Goal: Transaction & Acquisition: Purchase product/service

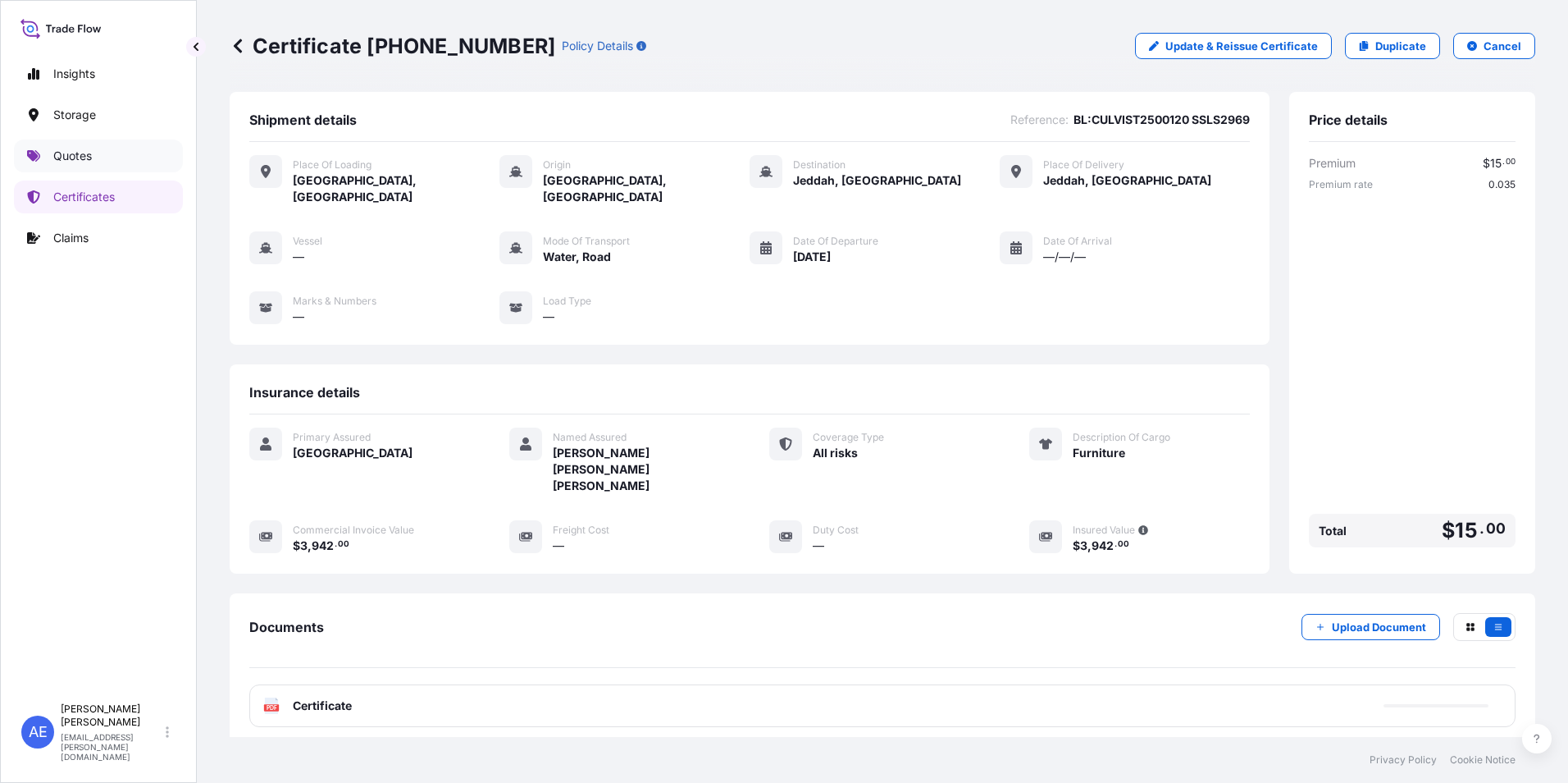
click at [113, 162] on link "Quotes" at bounding box center [99, 156] width 169 height 33
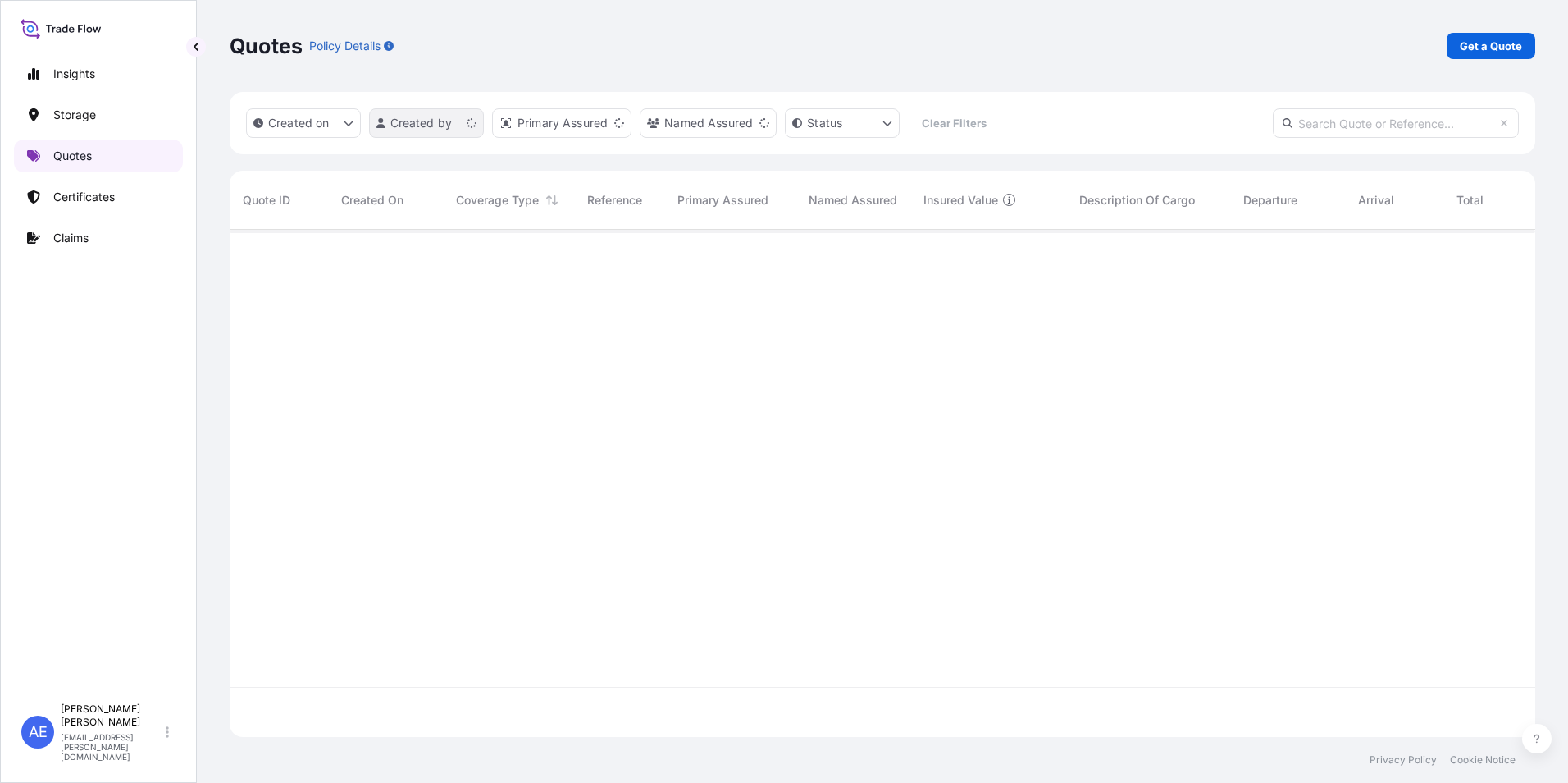
scroll to position [504, 1294]
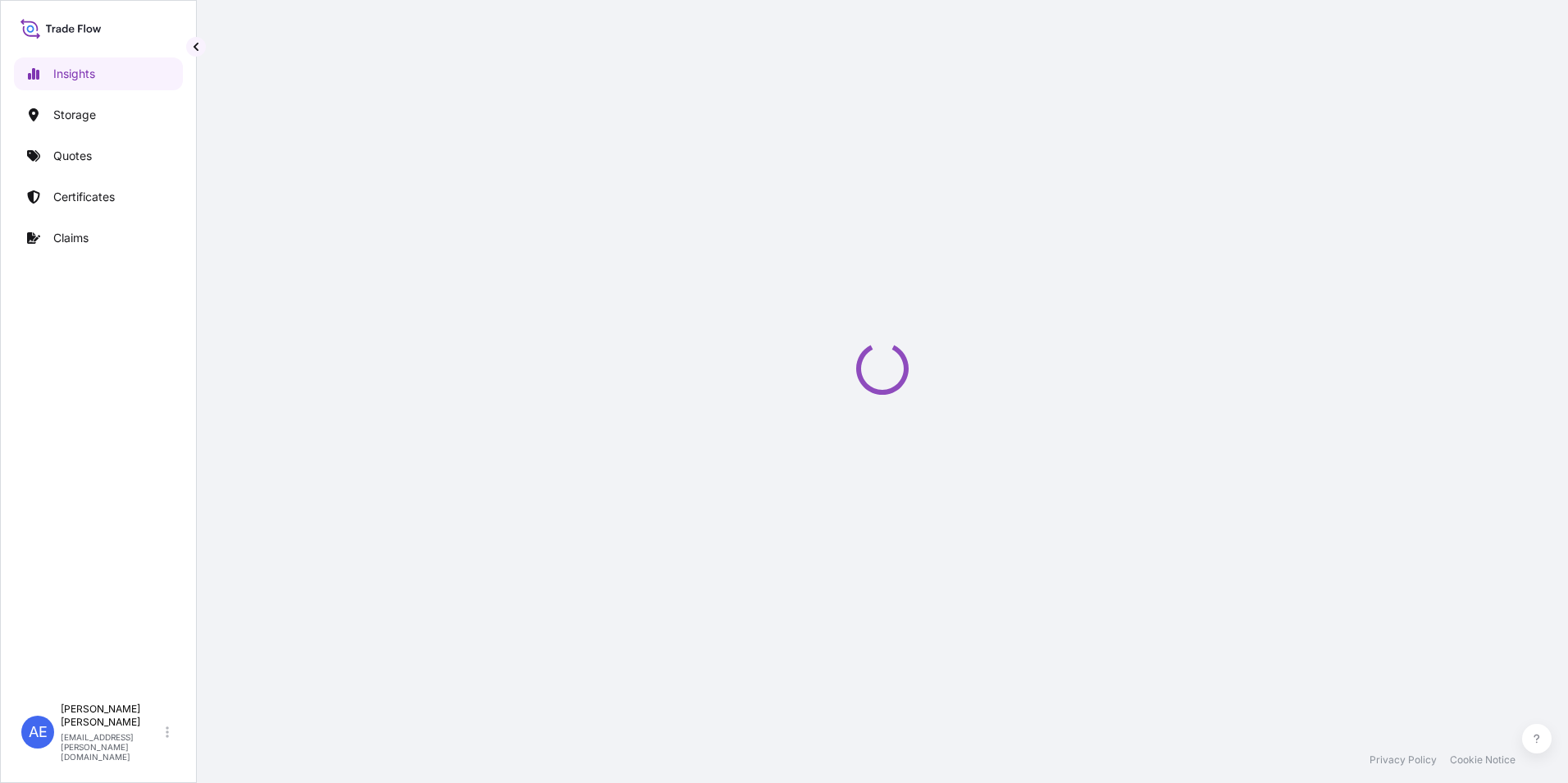
select select "2025"
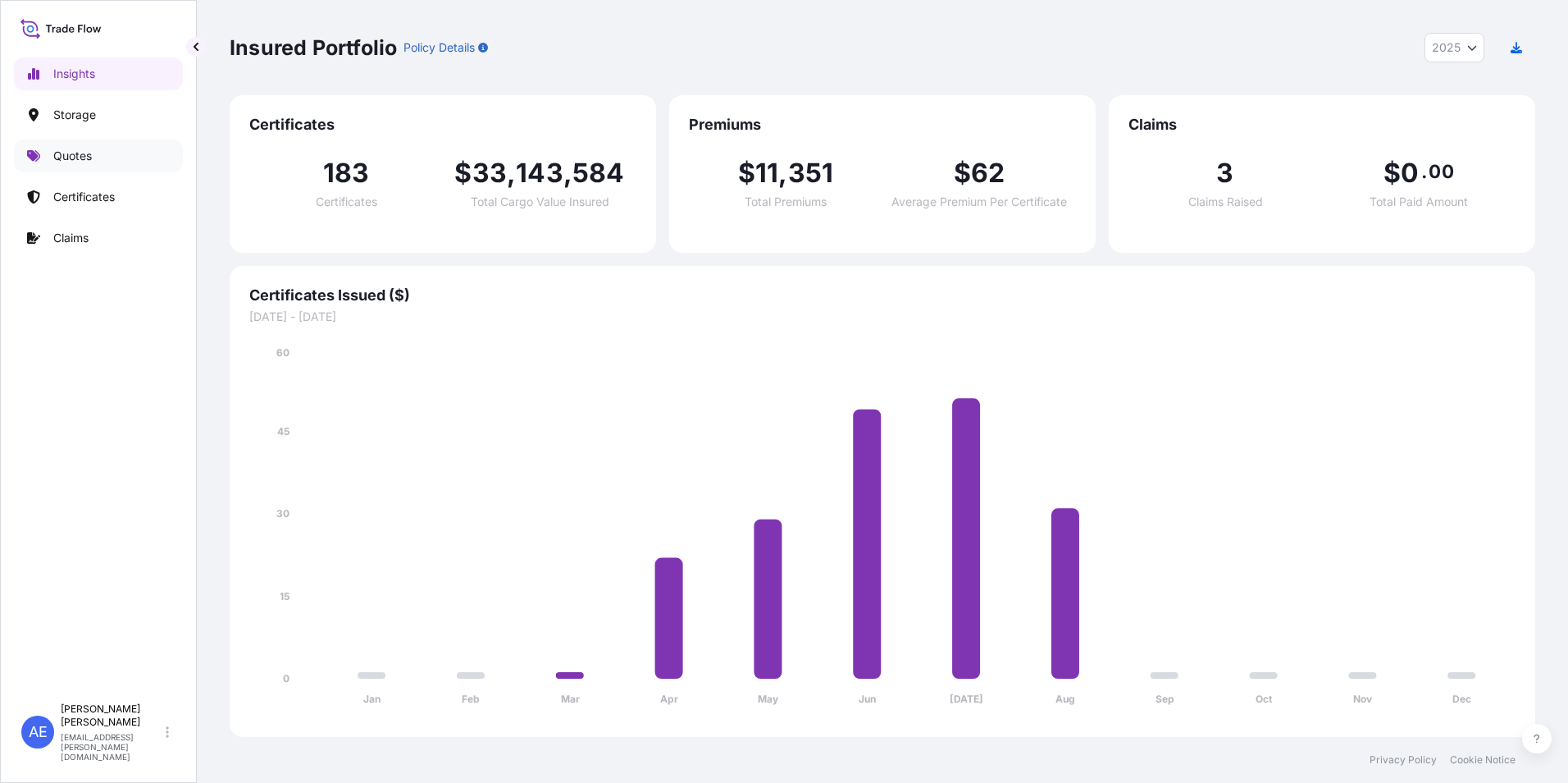
click at [66, 167] on link "Quotes" at bounding box center [99, 156] width 169 height 33
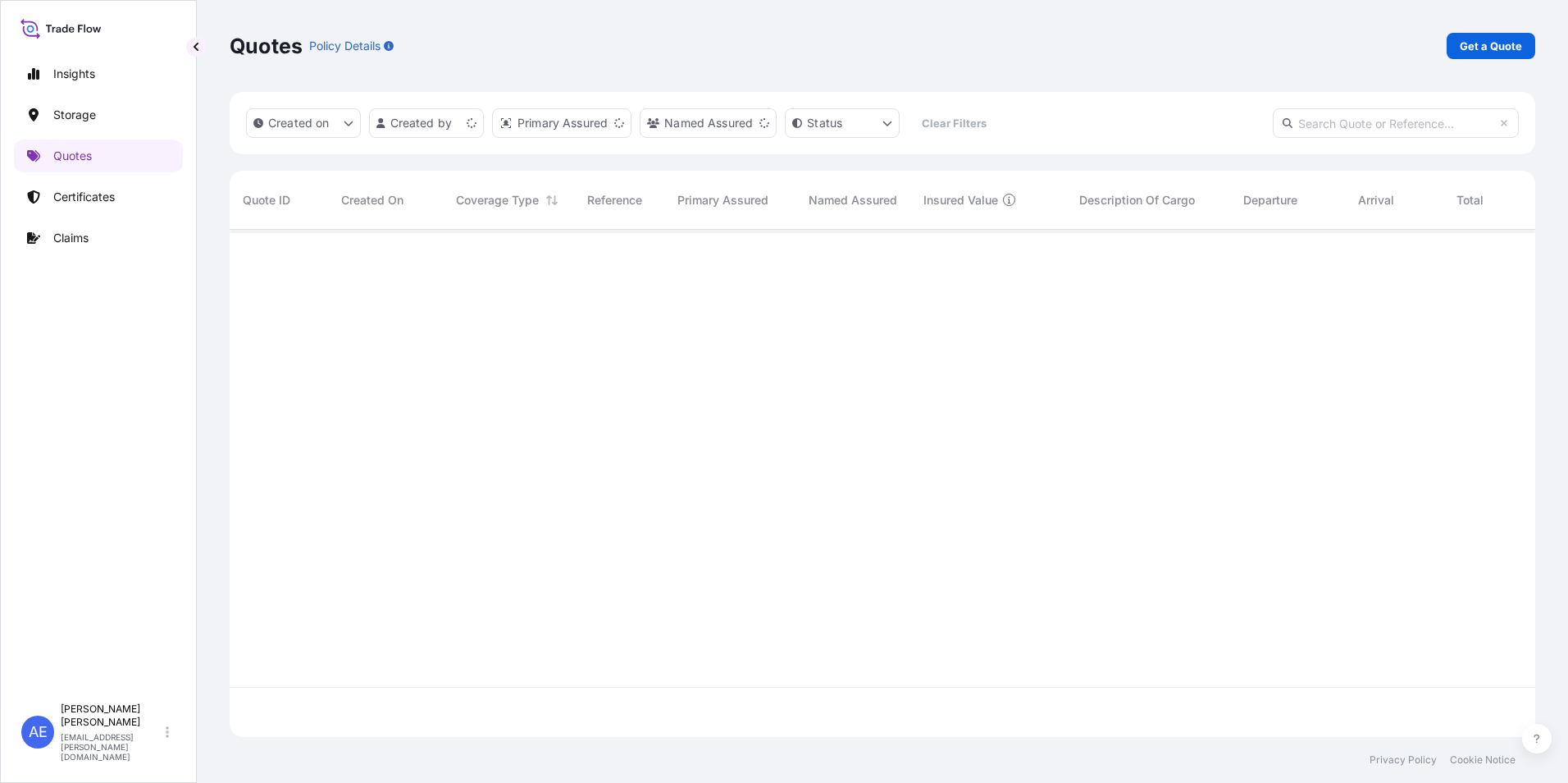
scroll to position [504, 1294]
click at [1479, 40] on p "Get a Quote" at bounding box center [1492, 46] width 63 height 17
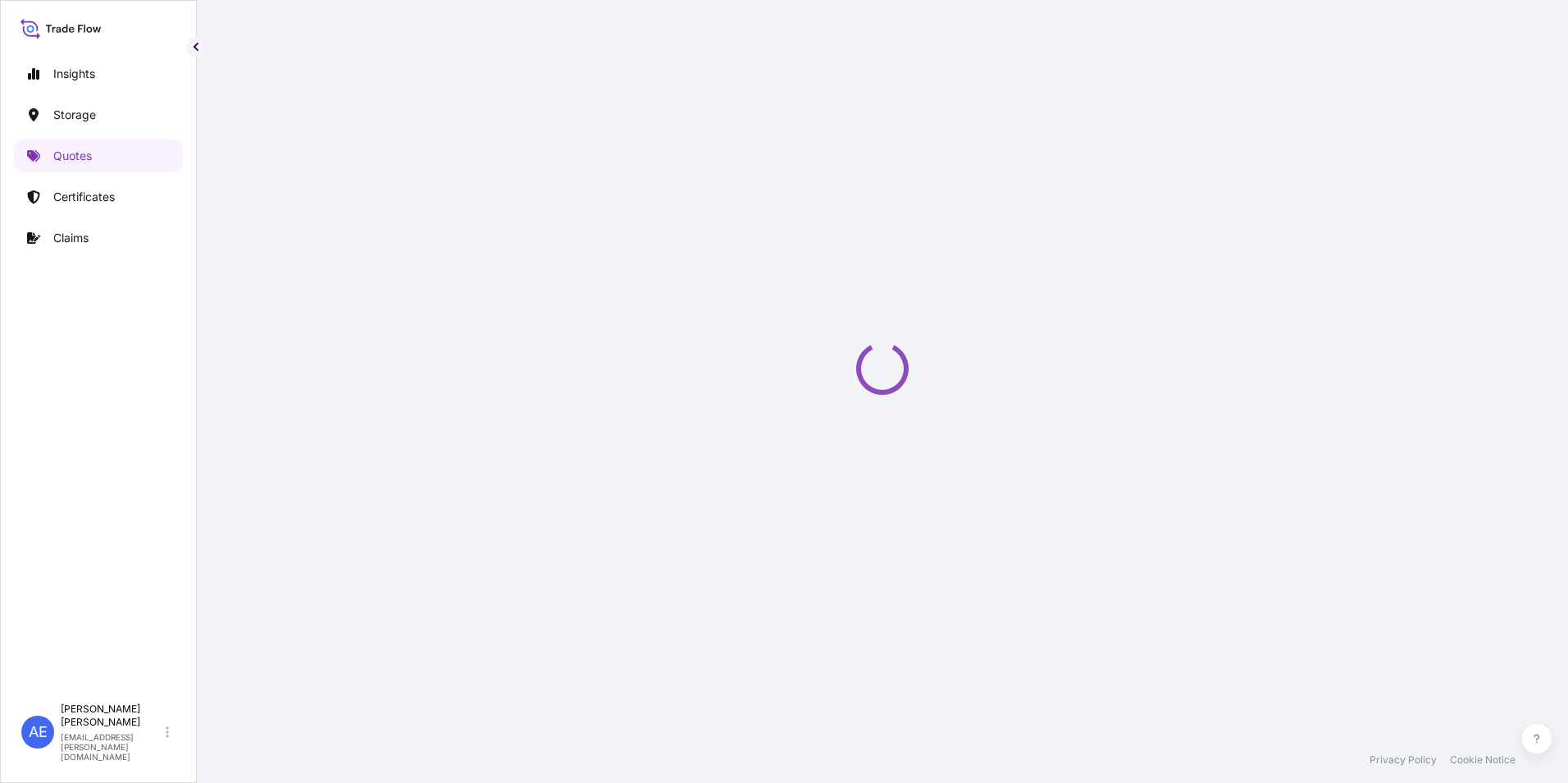
select select "Water"
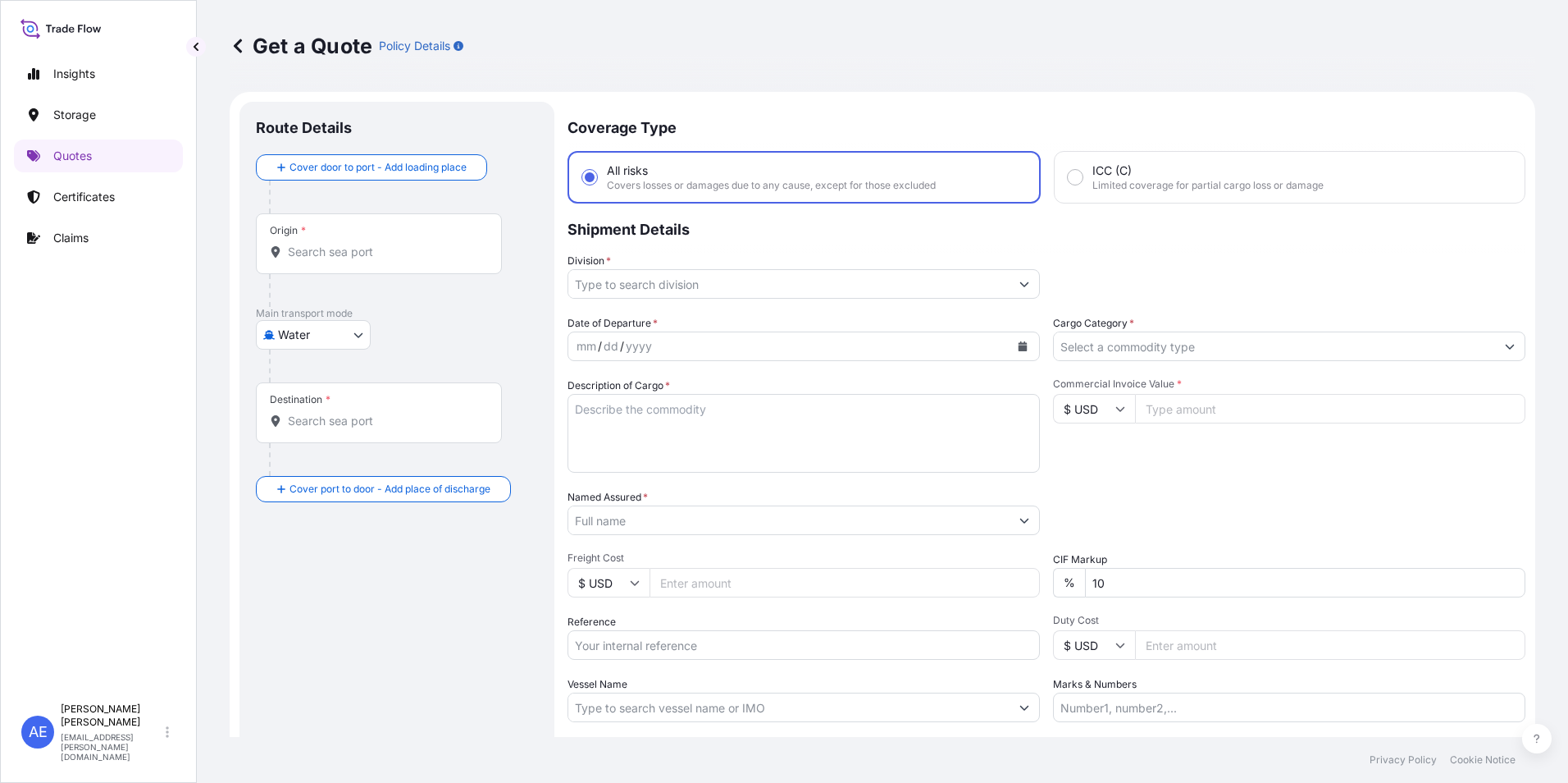
scroll to position [27, 0]
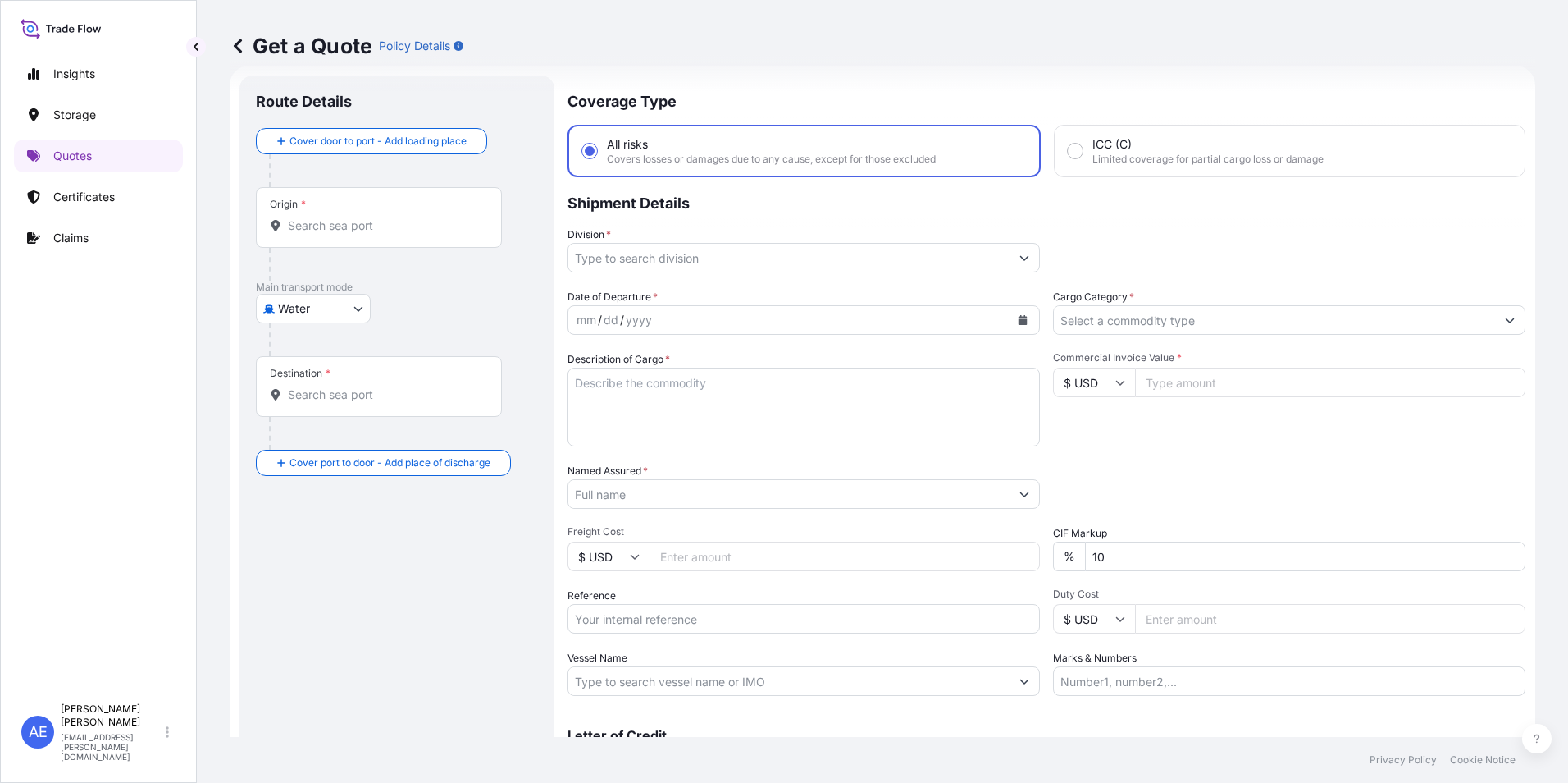
click at [350, 197] on div "Origin *" at bounding box center [378, 217] width 246 height 61
click at [350, 217] on input "Origin *" at bounding box center [385, 226] width 193 height 17
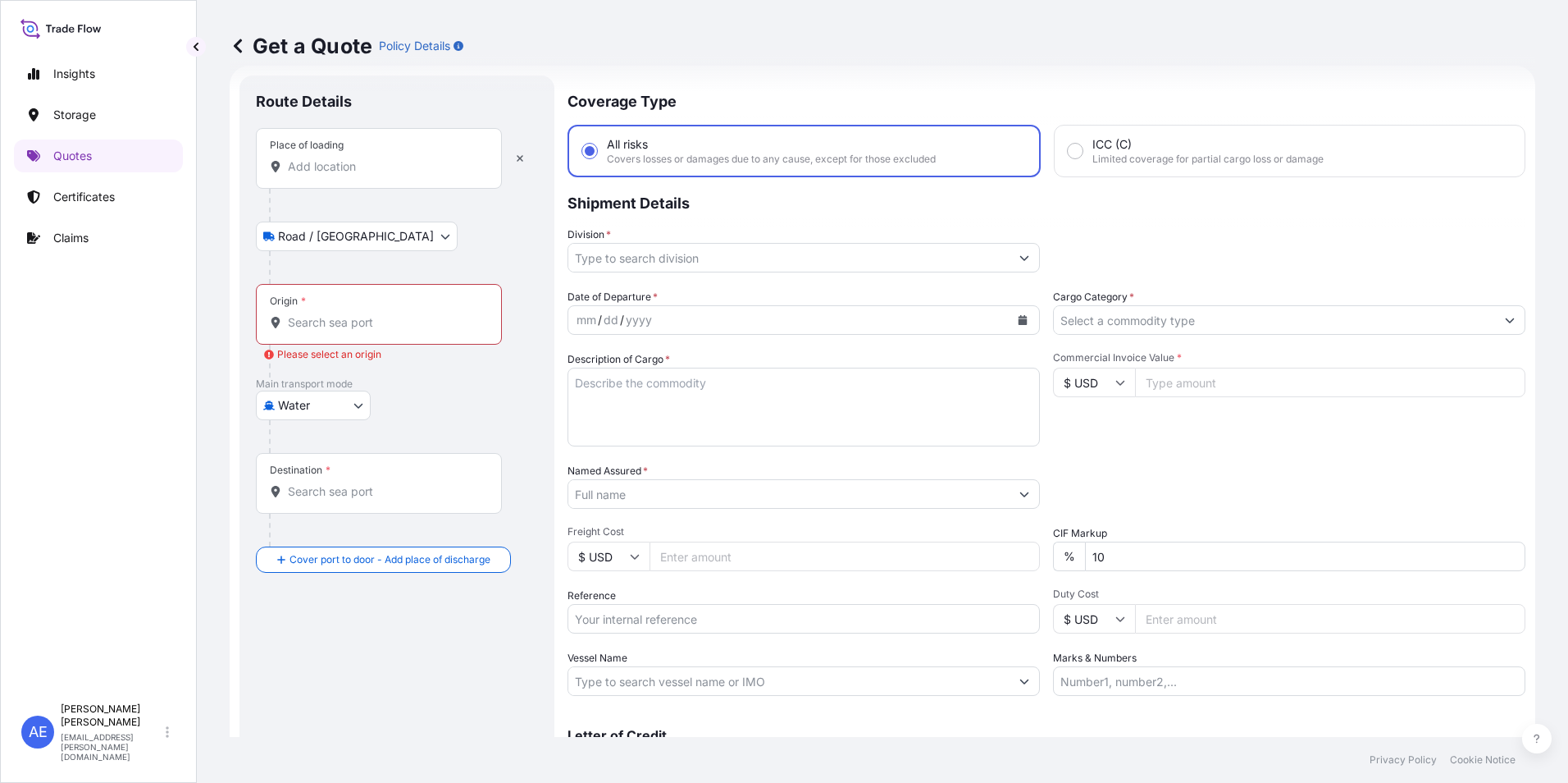
click at [346, 161] on input "Place of loading" at bounding box center [385, 167] width 193 height 17
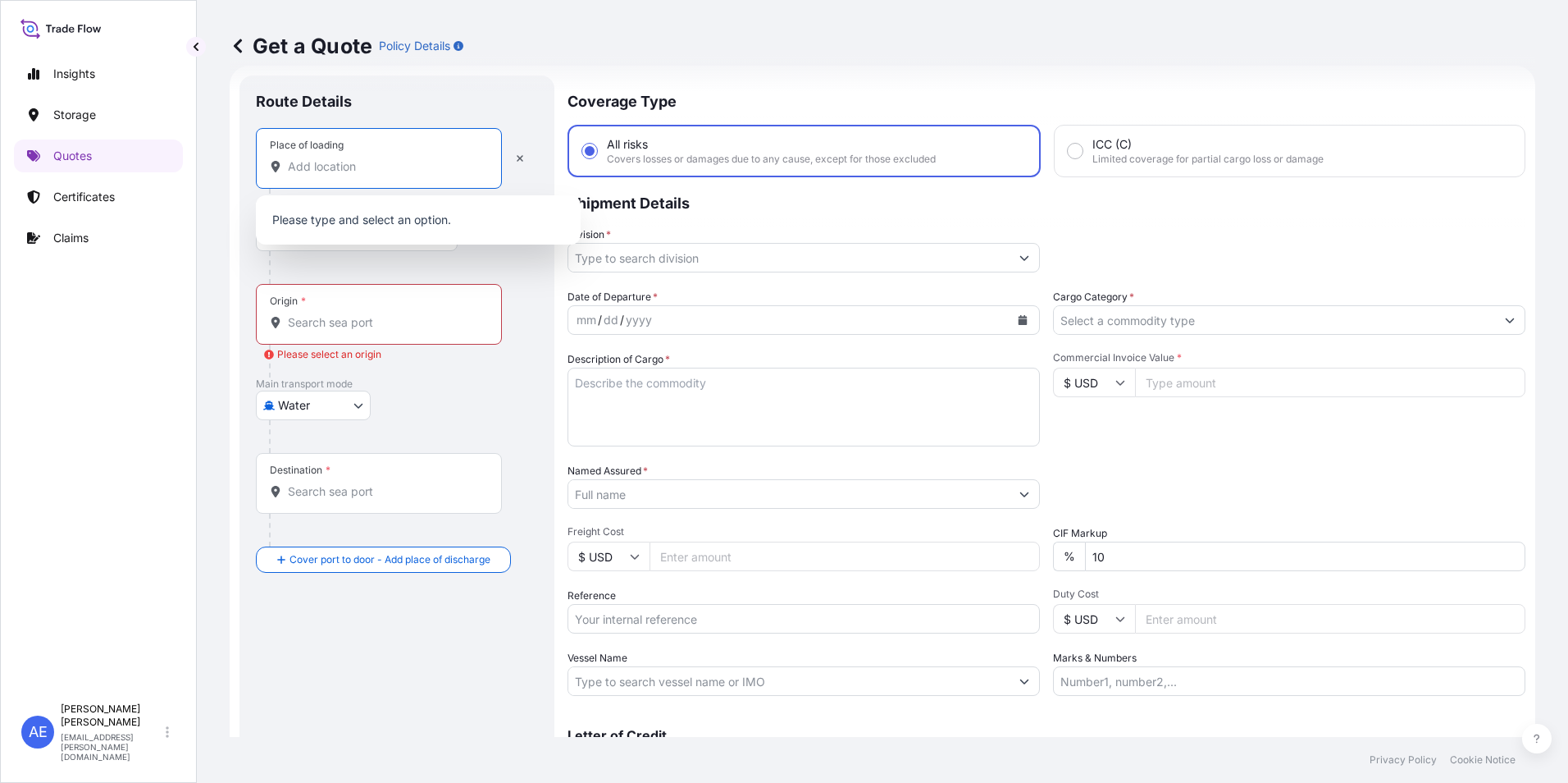
paste input "PARANAGUA"
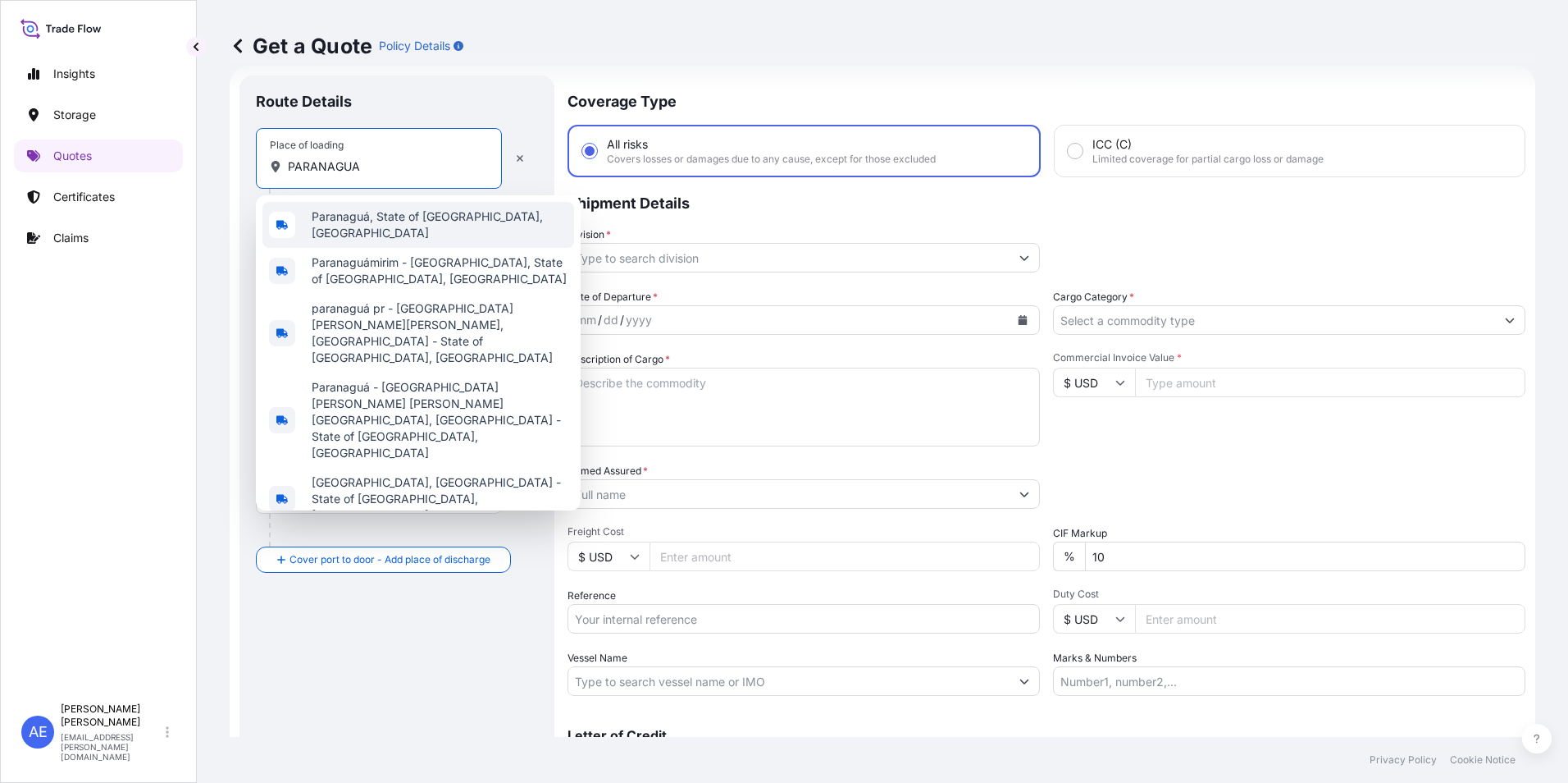
click at [351, 206] on div "Paranaguá, State of [GEOGRAPHIC_DATA], [GEOGRAPHIC_DATA]" at bounding box center [418, 225] width 312 height 46
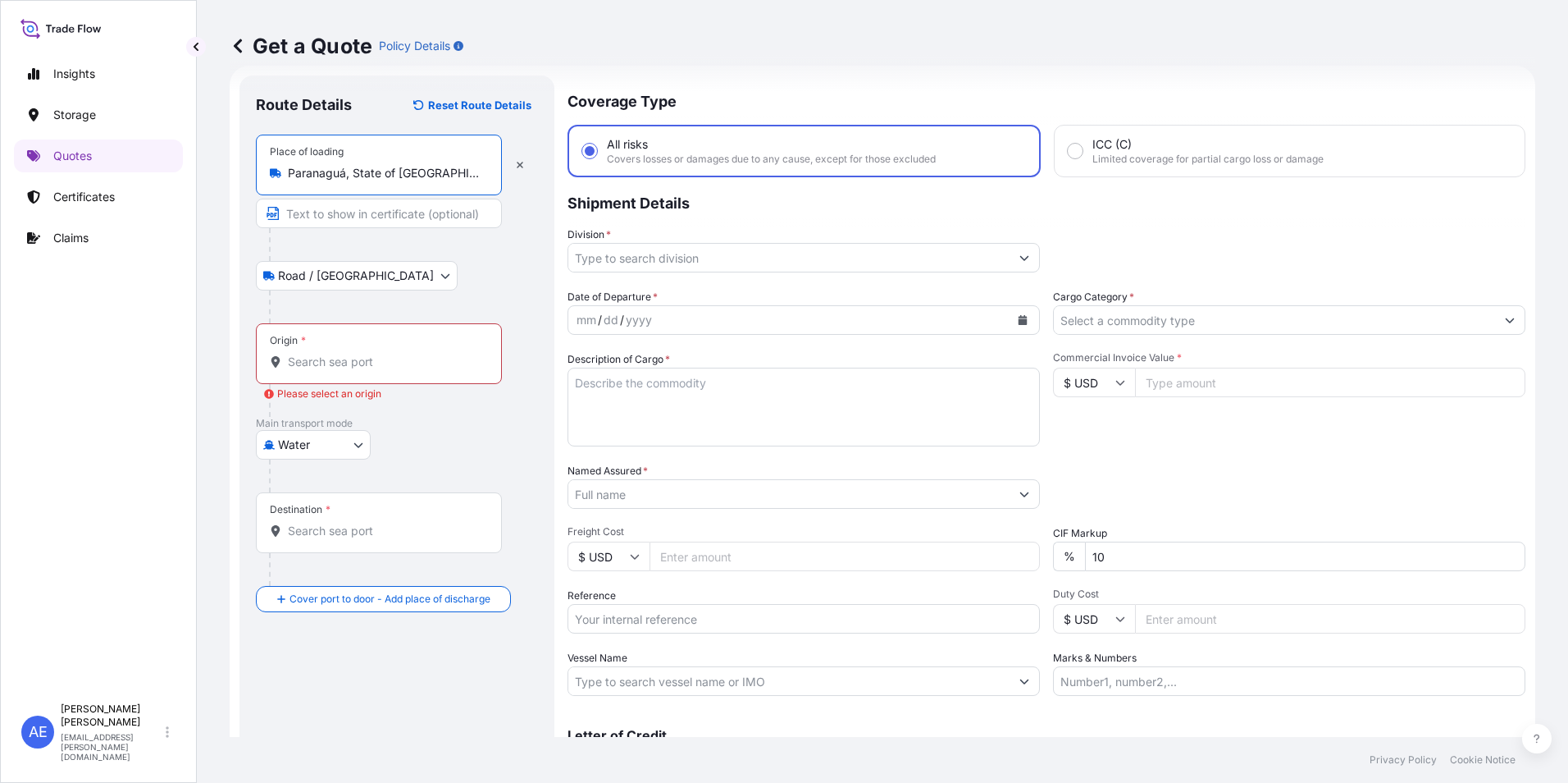
type input "Paranaguá, State of [GEOGRAPHIC_DATA], [GEOGRAPHIC_DATA]"
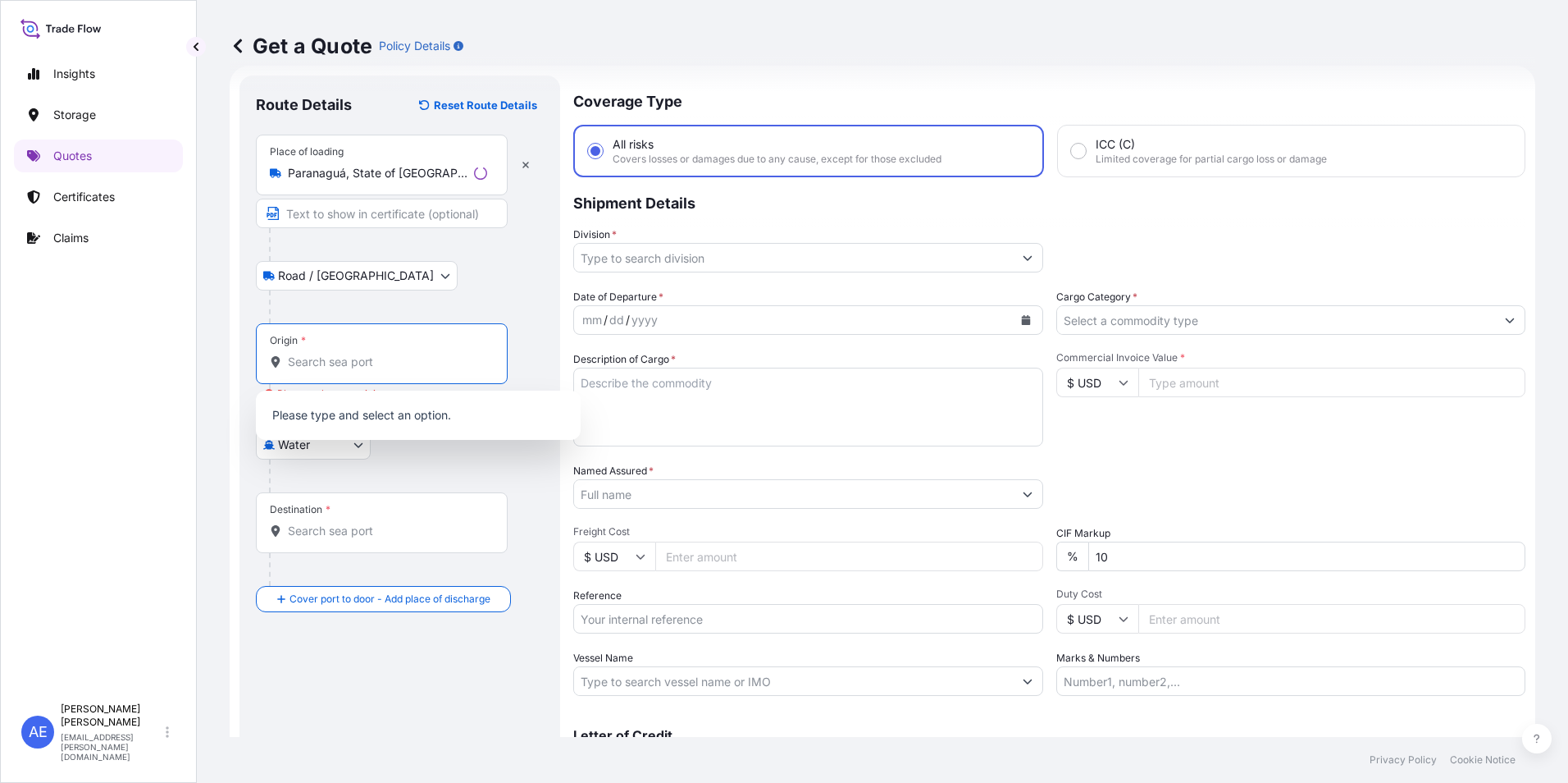
click at [312, 355] on input "Origin * Please select an origin" at bounding box center [388, 362] width 199 height 17
paste input "PARANAGUA"
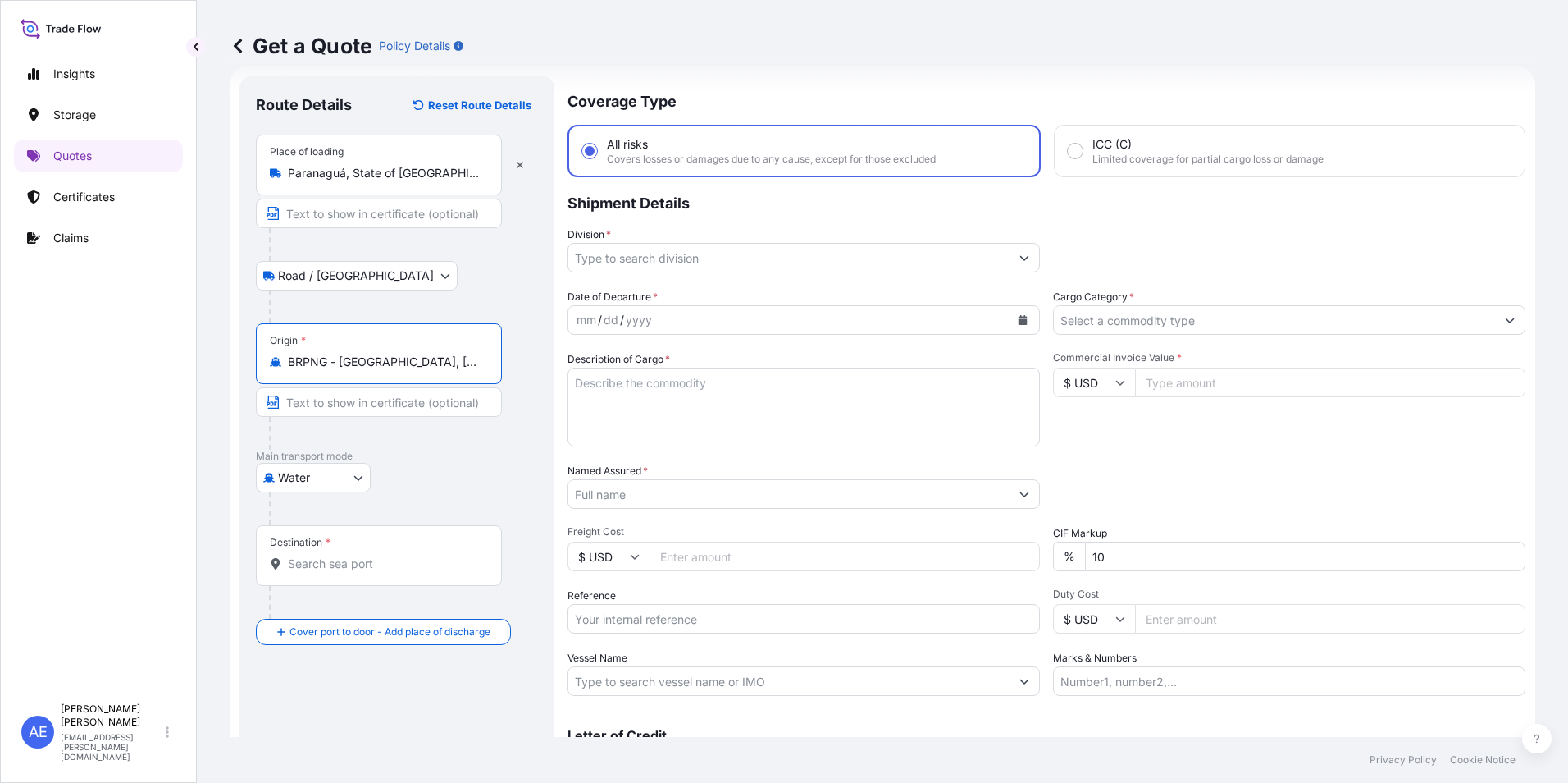
type input "BRPNG - [GEOGRAPHIC_DATA], [GEOGRAPHIC_DATA]"
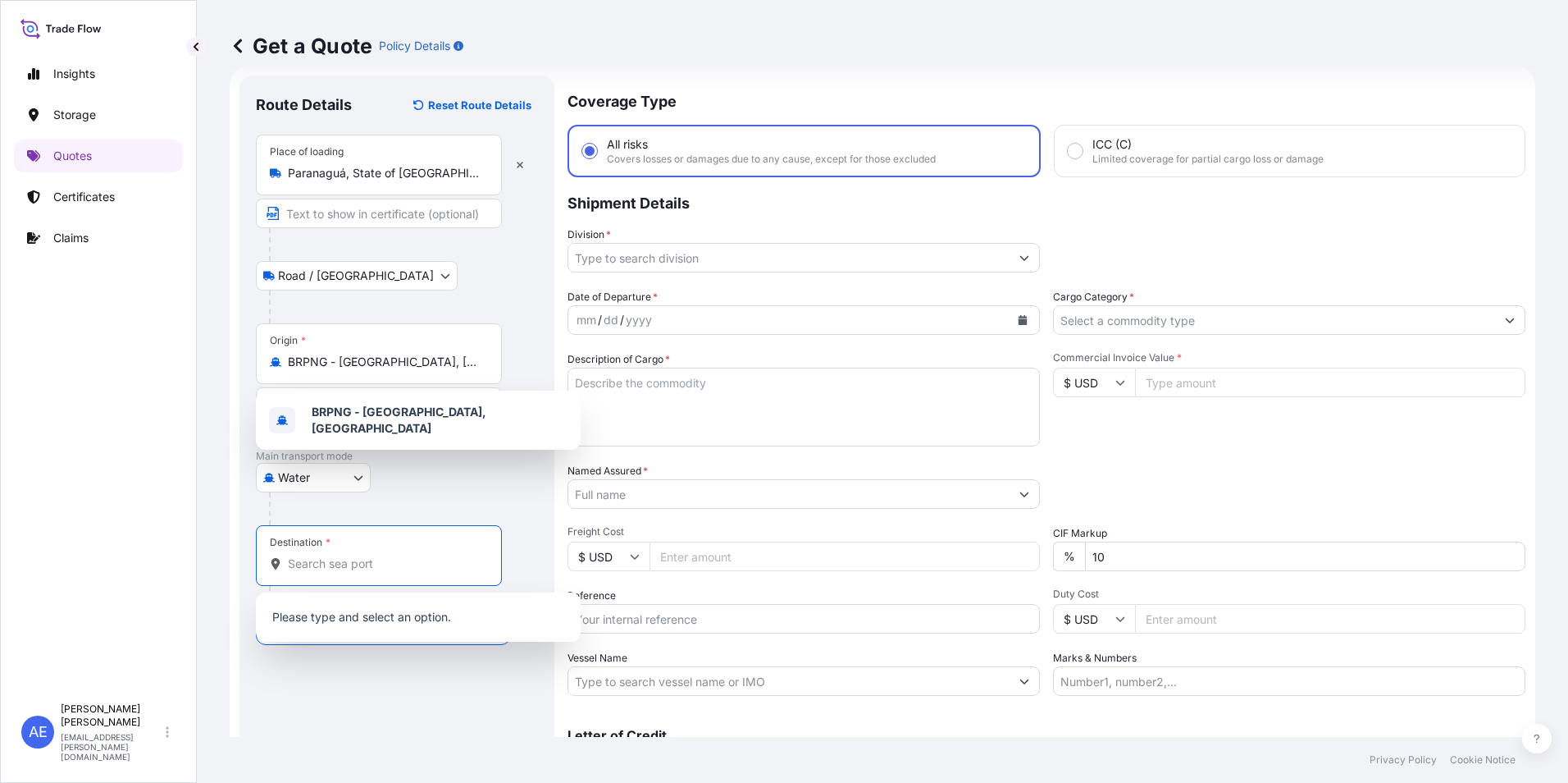
click at [318, 560] on input "Destination *" at bounding box center [385, 564] width 193 height 17
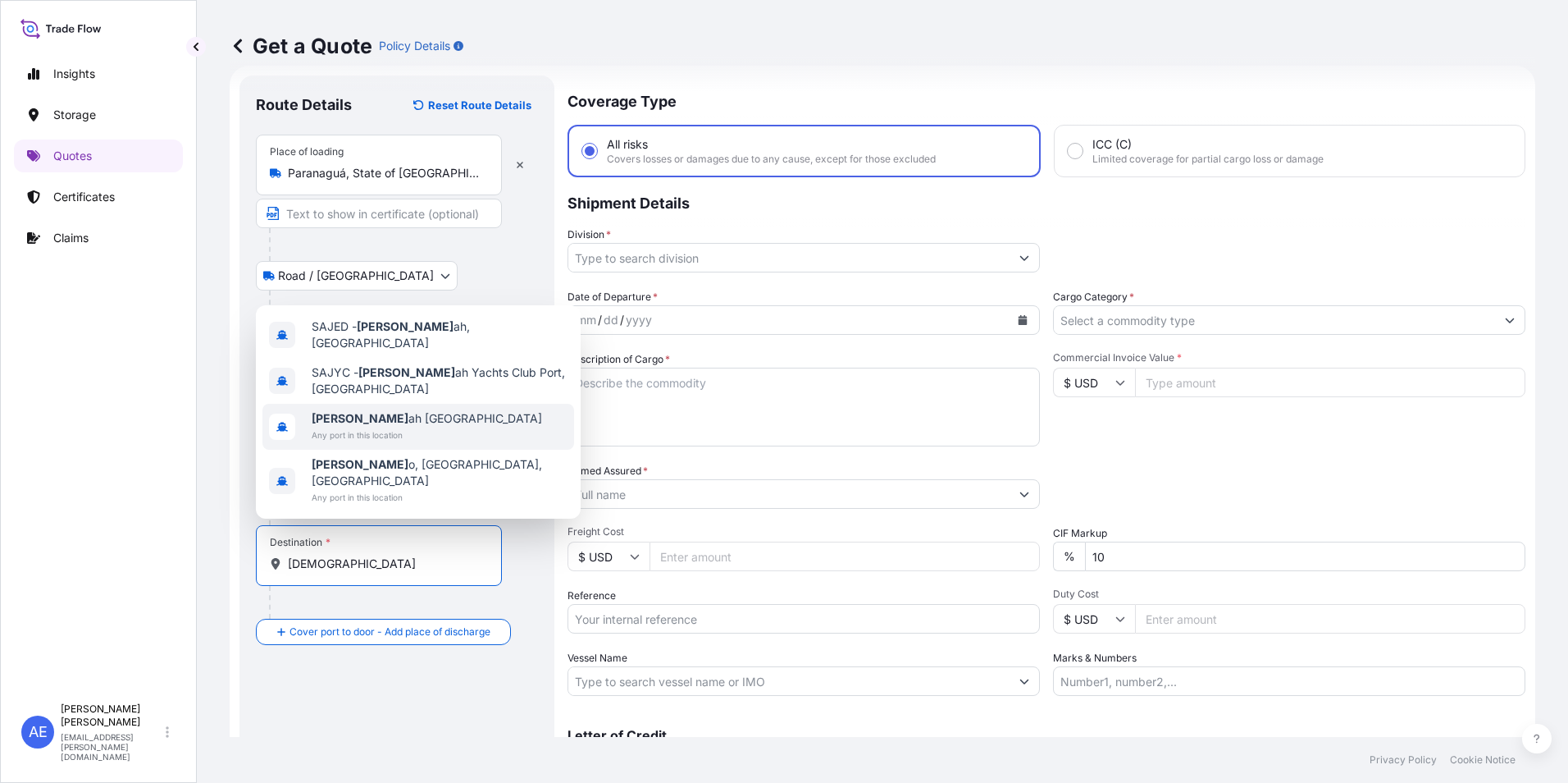
click at [374, 427] on span "[DEMOGRAPHIC_DATA] ah [GEOGRAPHIC_DATA]" at bounding box center [427, 418] width 230 height 17
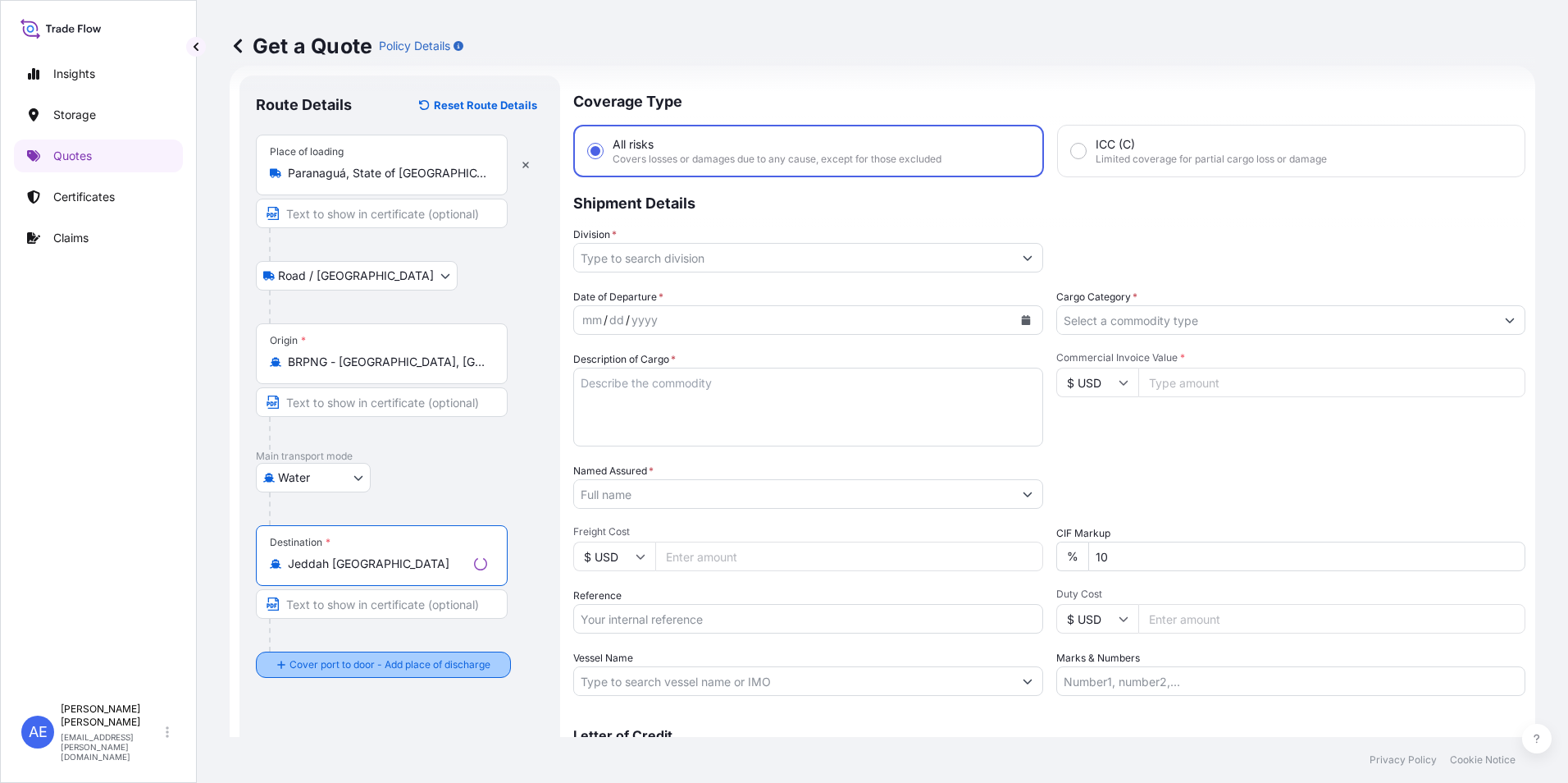
type input "Jeddah [GEOGRAPHIC_DATA]"
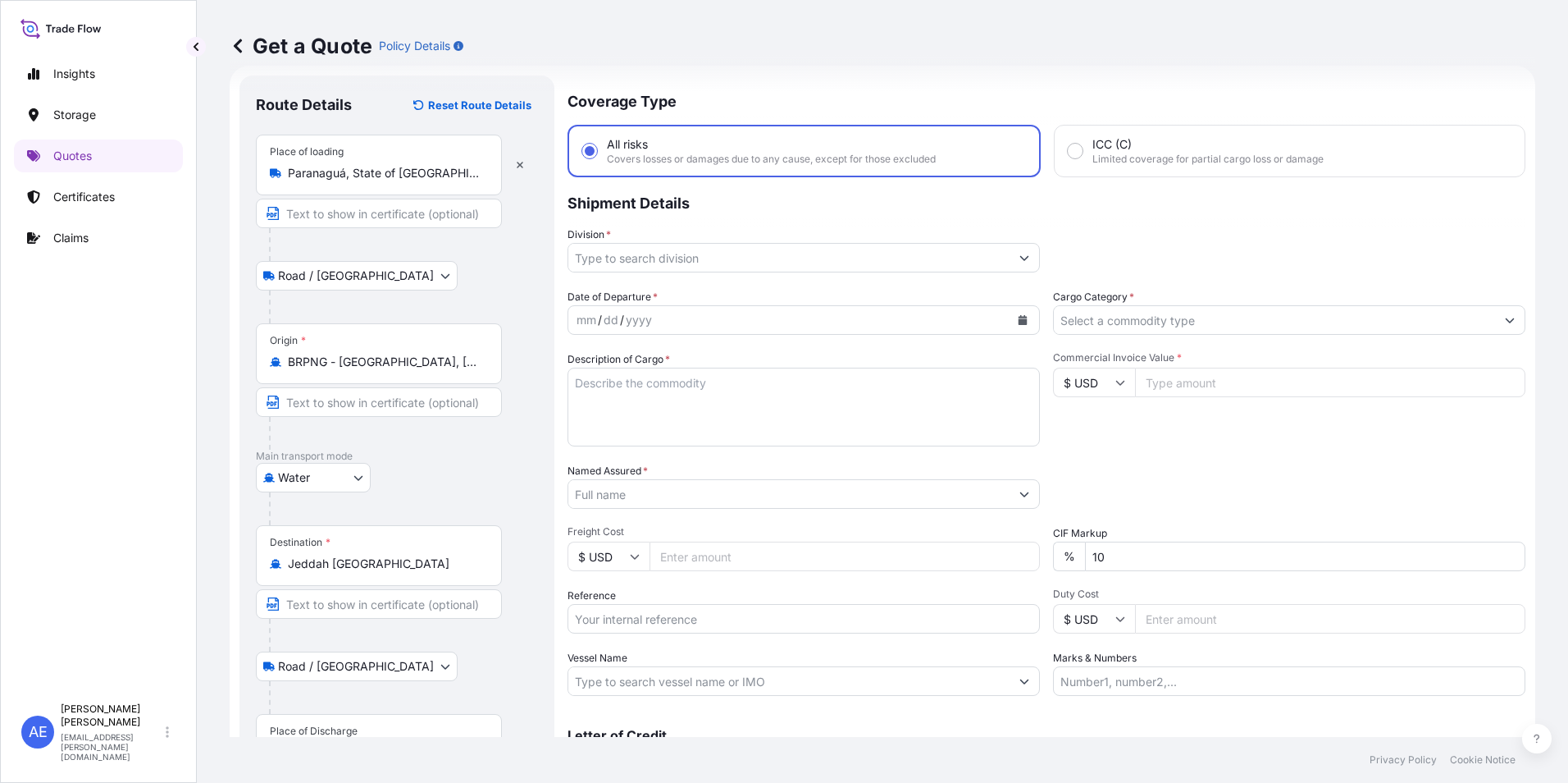
scroll to position [117, 0]
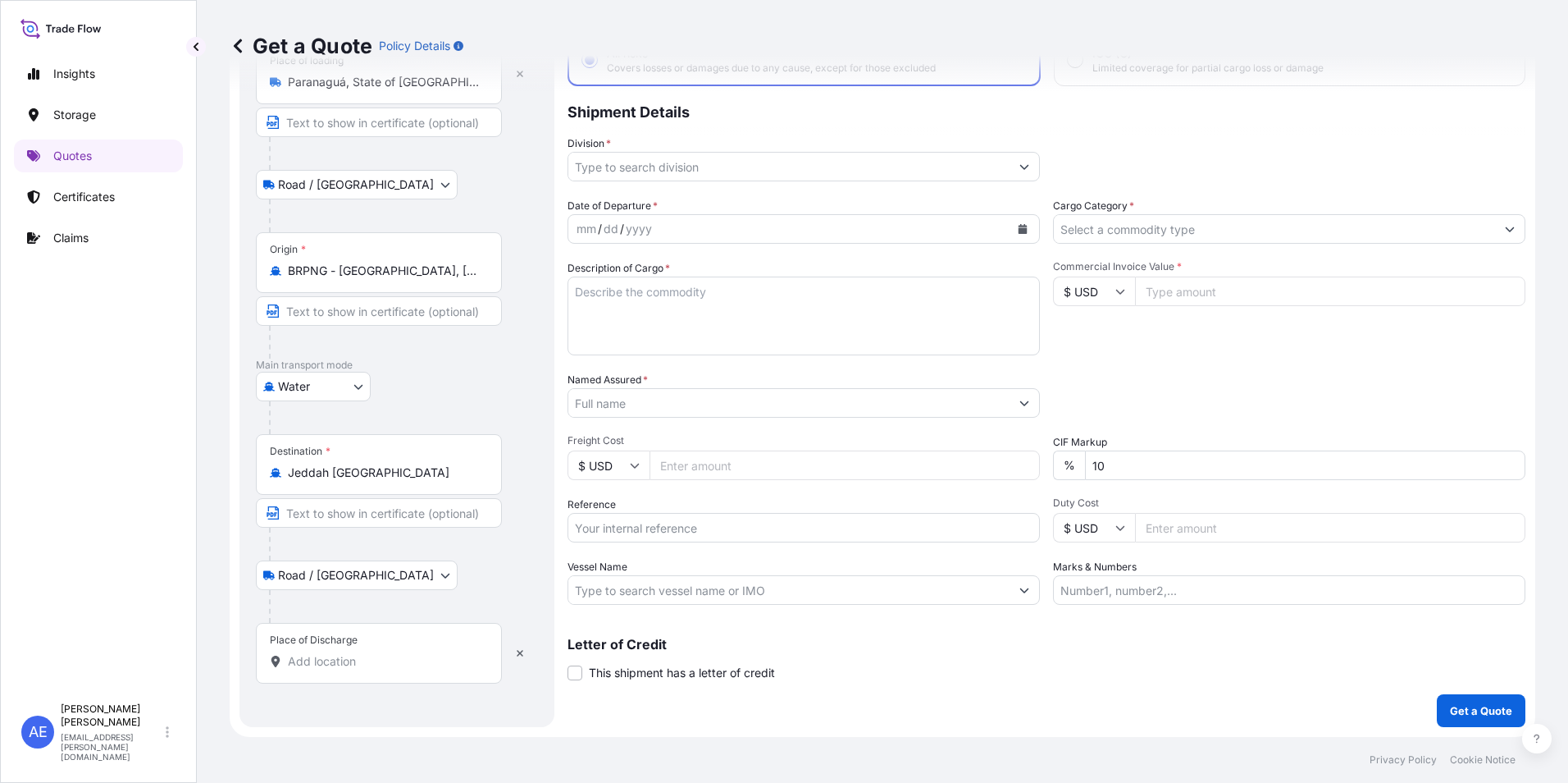
click at [337, 605] on div at bounding box center [403, 607] width 269 height 33
click at [343, 658] on input "Place of Discharge" at bounding box center [385, 661] width 193 height 17
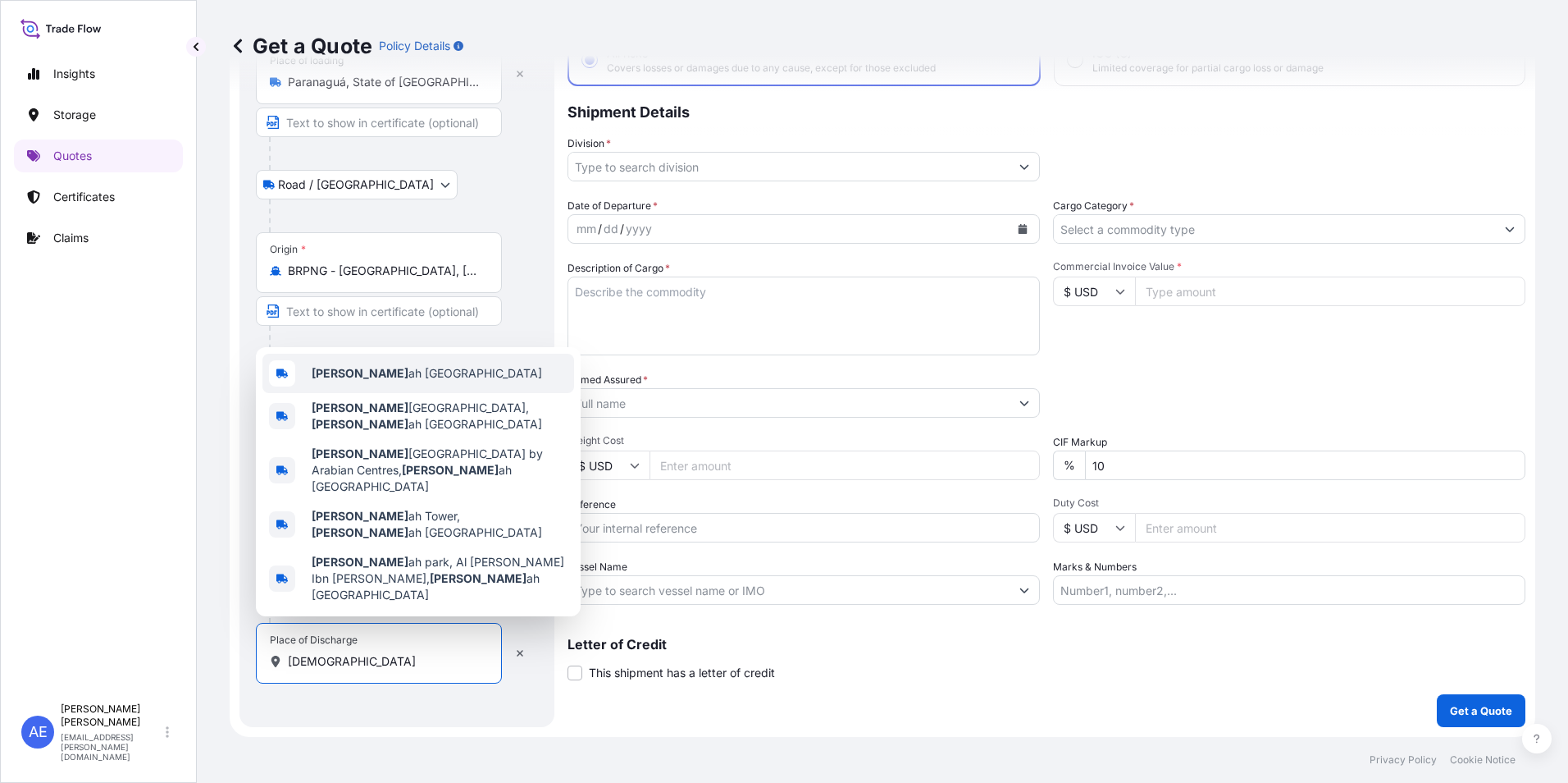
click at [377, 381] on span "[DEMOGRAPHIC_DATA] ah [GEOGRAPHIC_DATA]" at bounding box center [427, 373] width 230 height 17
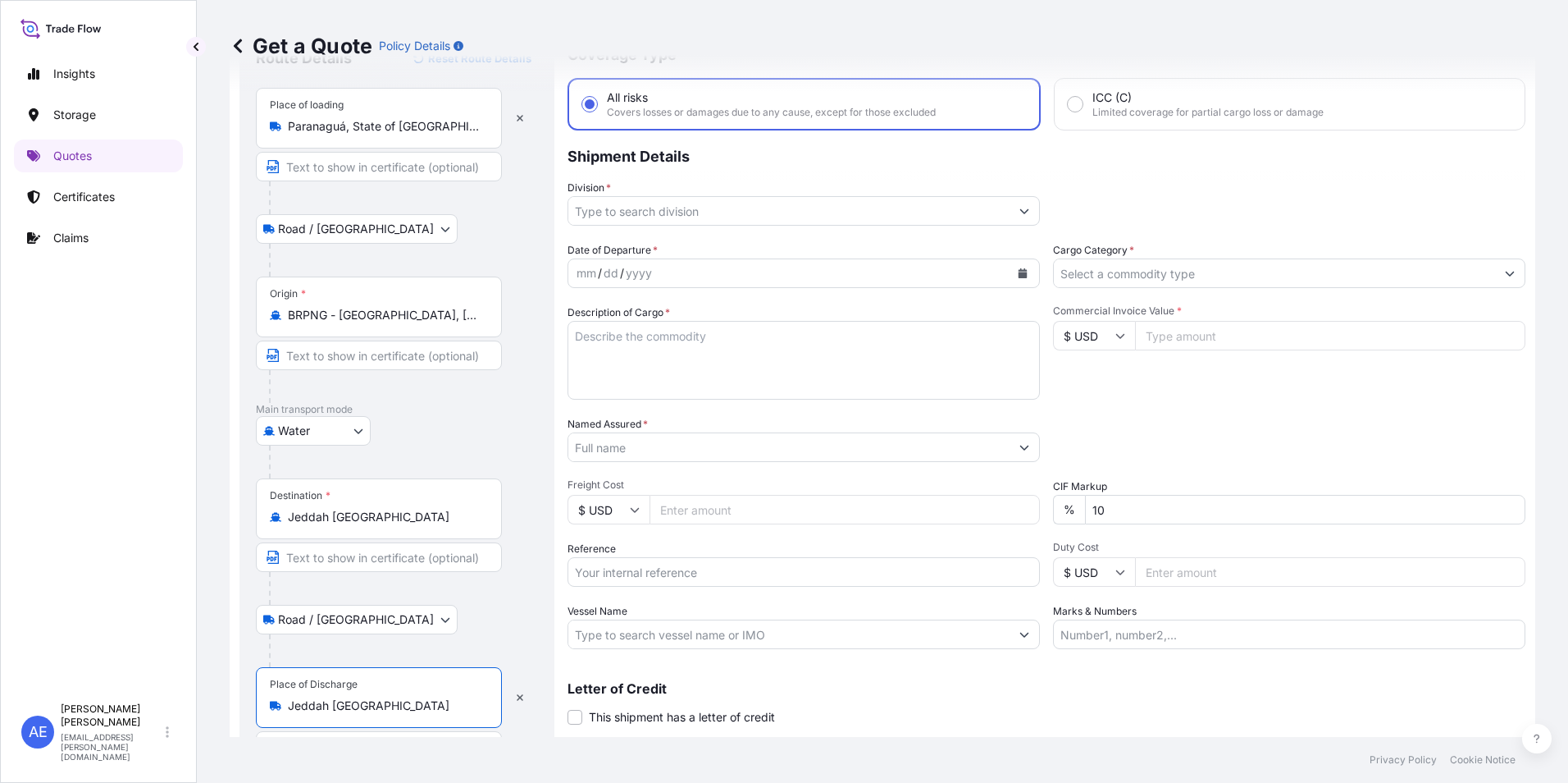
scroll to position [0, 0]
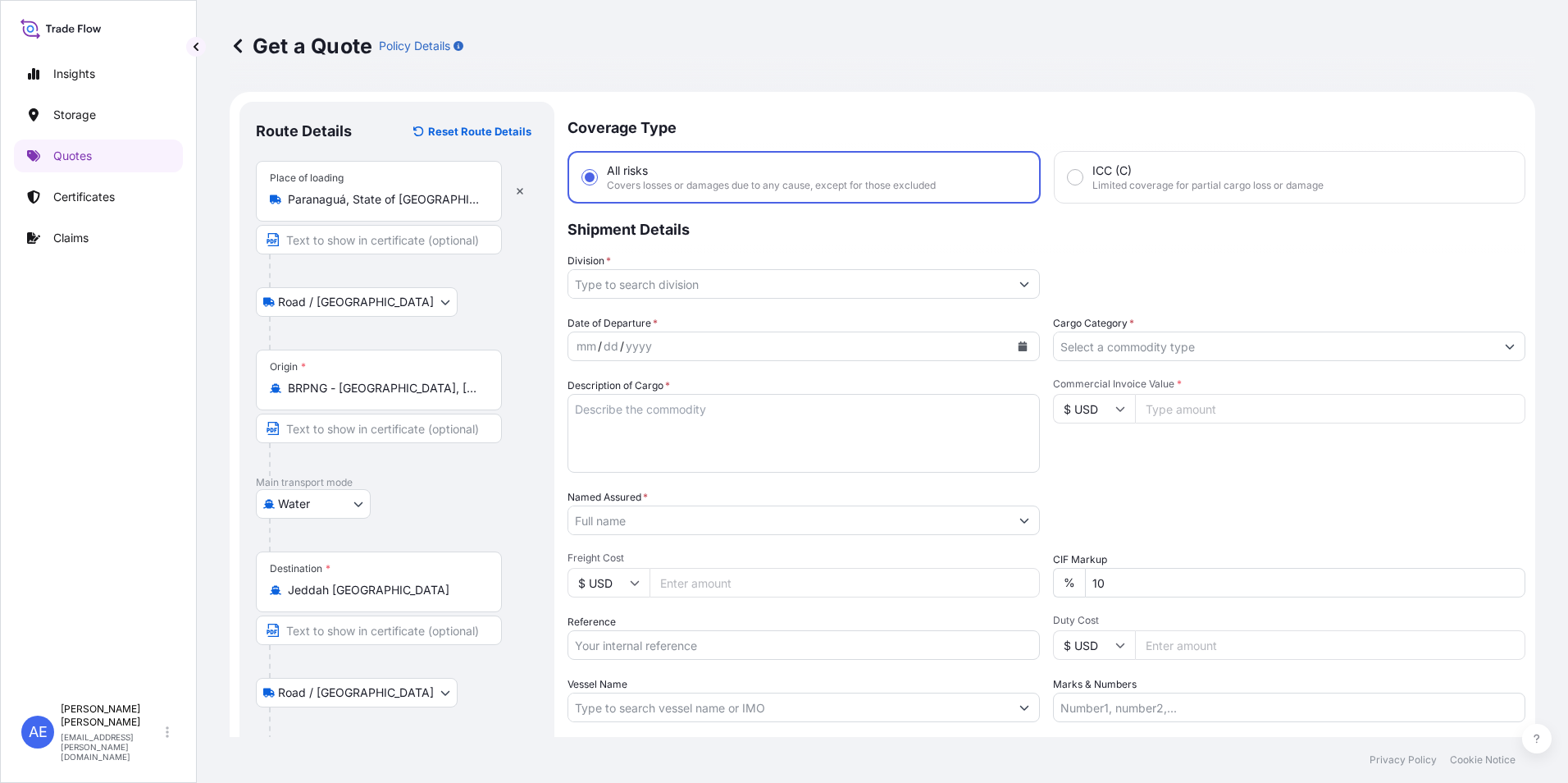
type input "Jeddah [GEOGRAPHIC_DATA]"
click at [719, 334] on div "mm / dd / yyyy" at bounding box center [788, 346] width 441 height 29
click at [1013, 341] on button "Calendar" at bounding box center [1023, 346] width 27 height 27
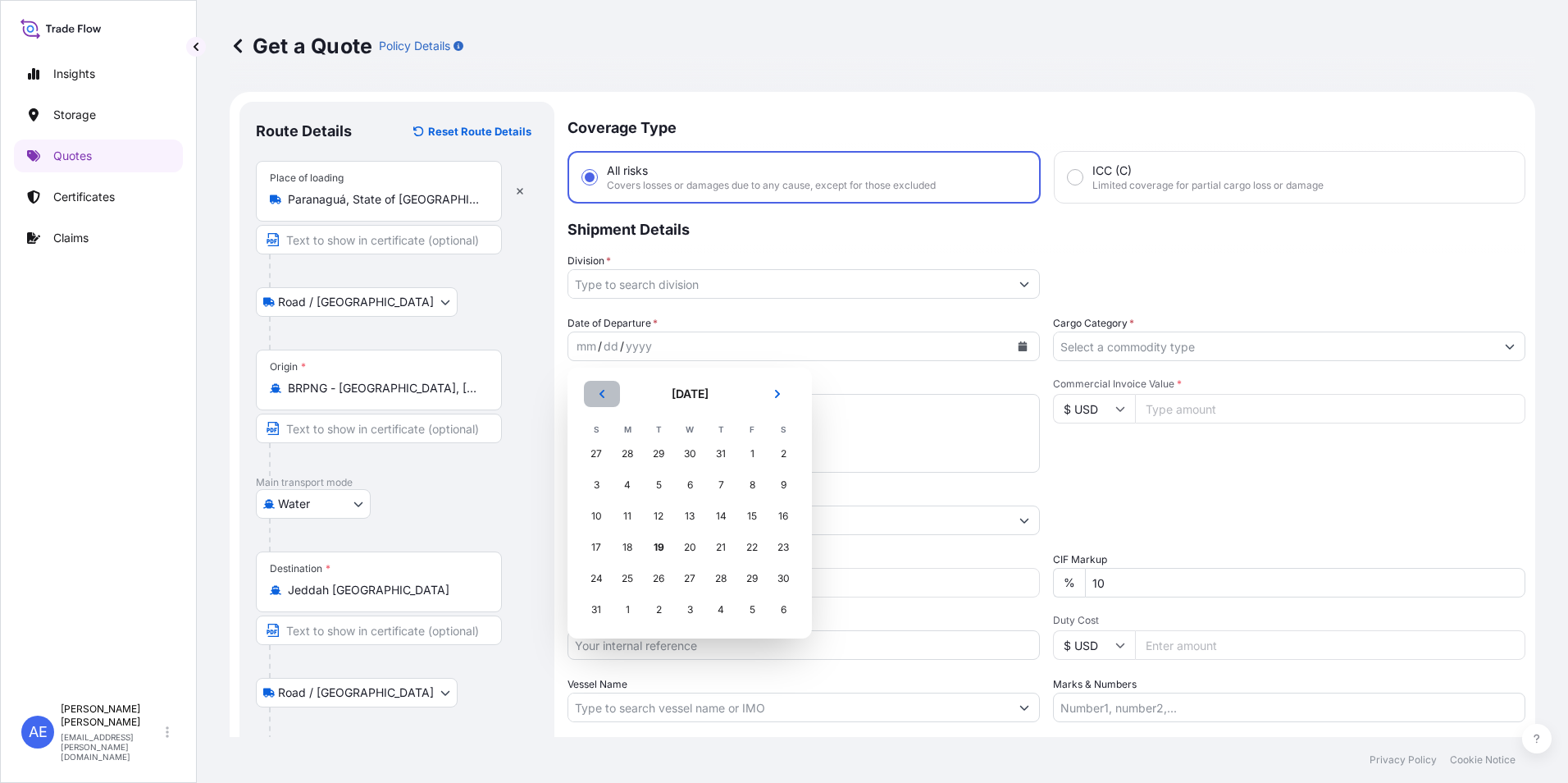
click at [605, 401] on button "Previous" at bounding box center [601, 393] width 36 height 27
click at [745, 547] on div "25" at bounding box center [752, 547] width 29 height 29
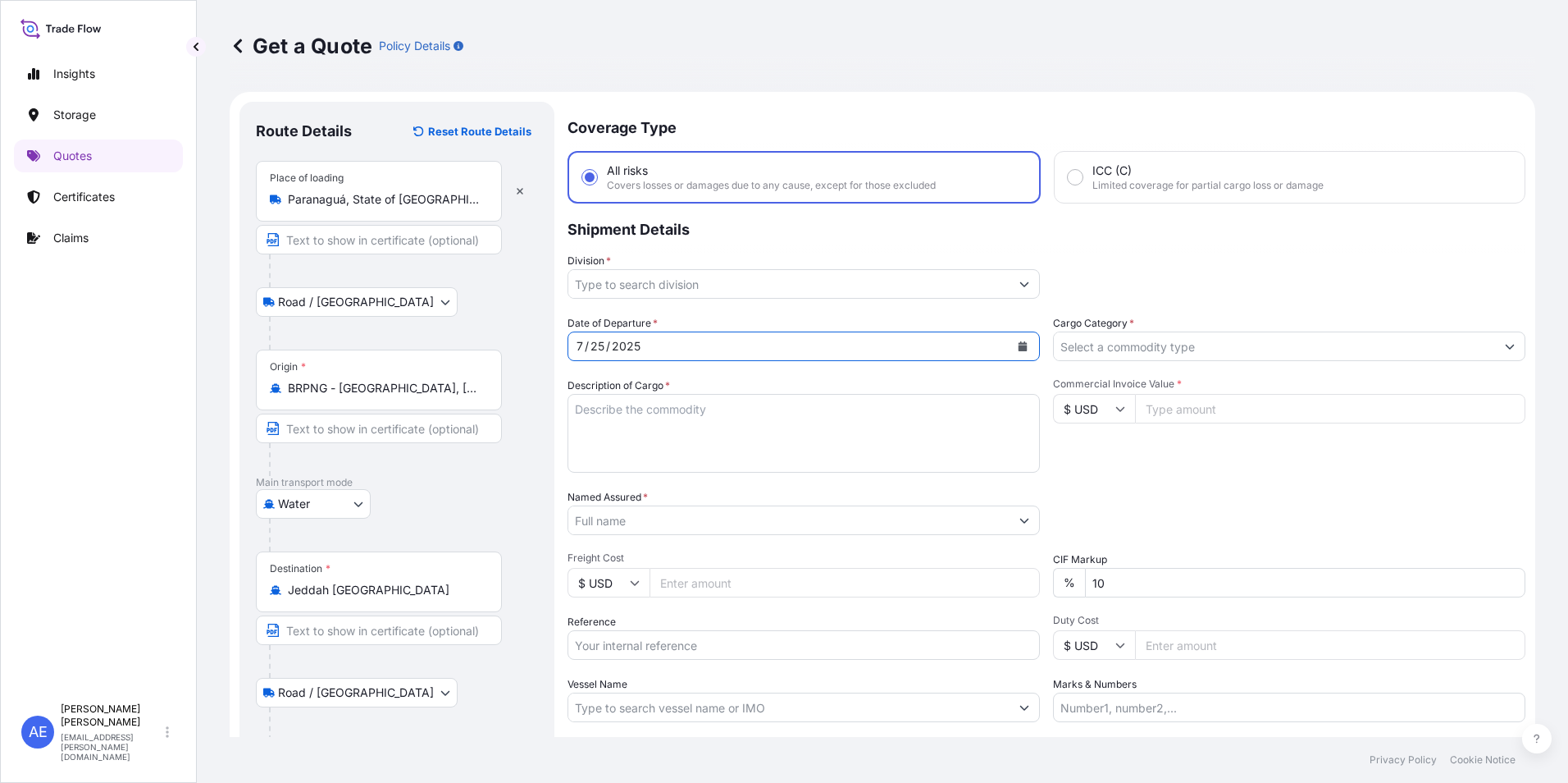
click at [1025, 282] on button "Show suggestions" at bounding box center [1025, 284] width 29 height 29
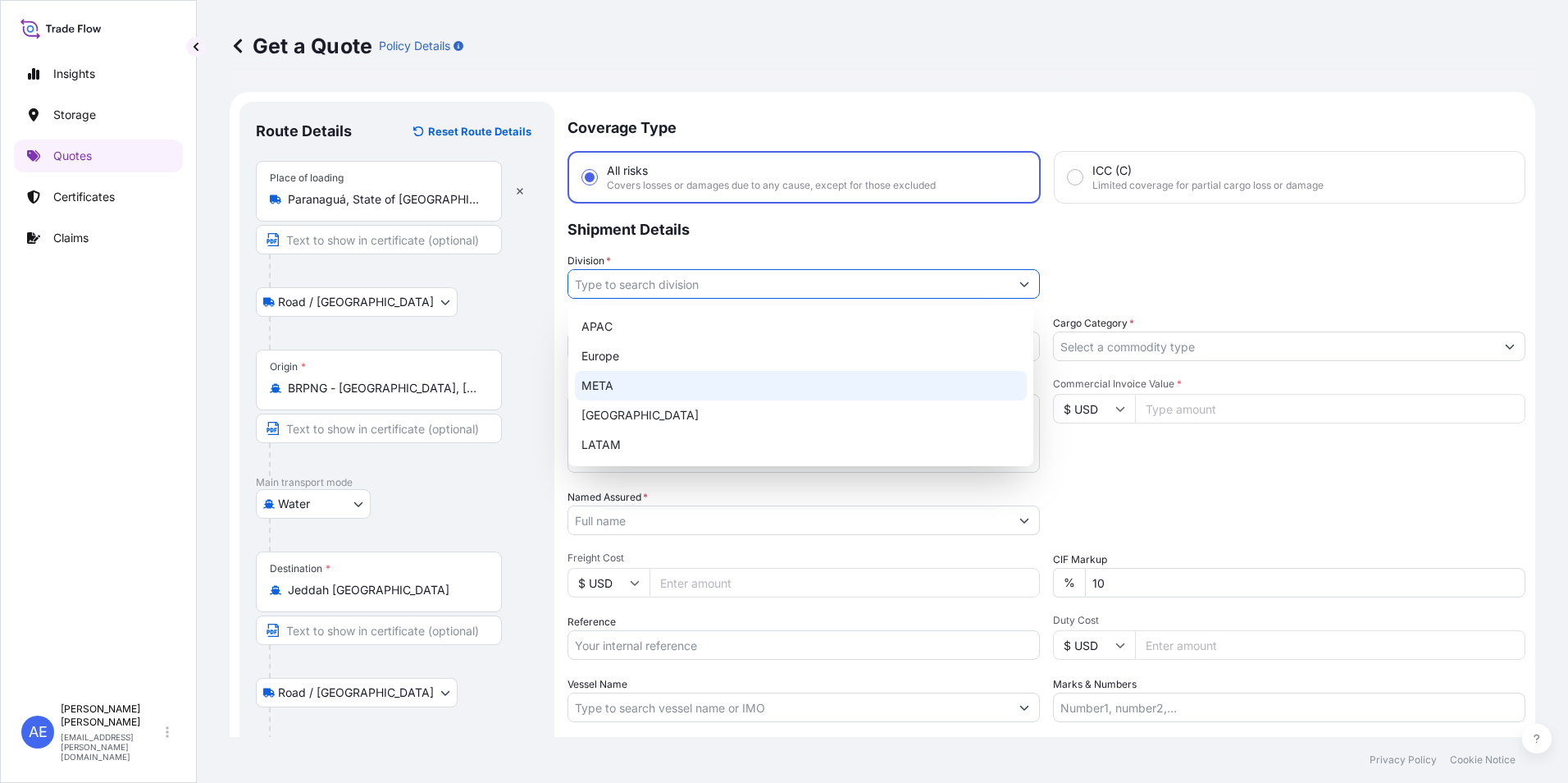
click at [643, 383] on div "META" at bounding box center [800, 386] width 452 height 29
type input "META"
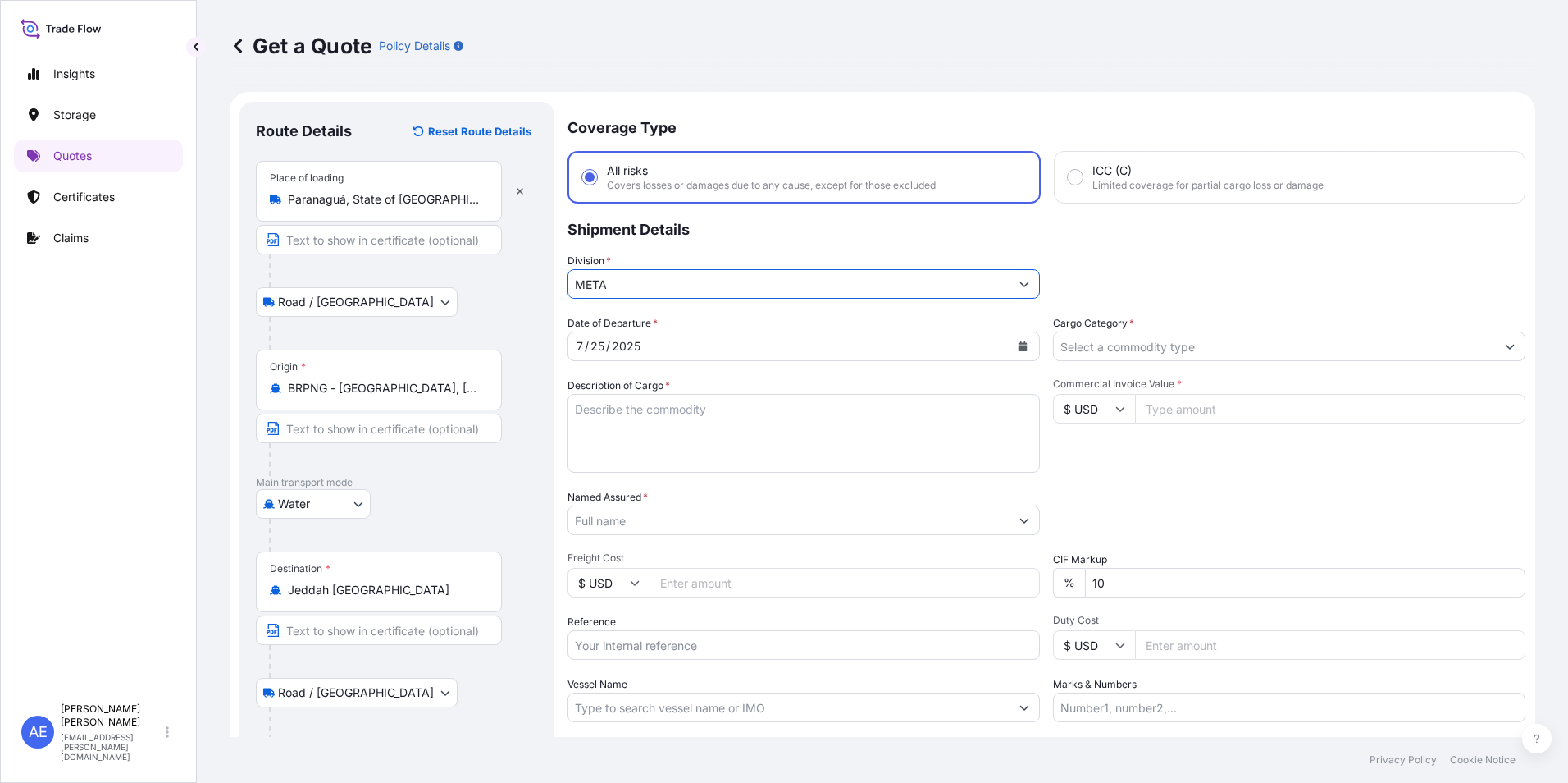
click at [1289, 357] on input "Cargo Category *" at bounding box center [1274, 346] width 441 height 29
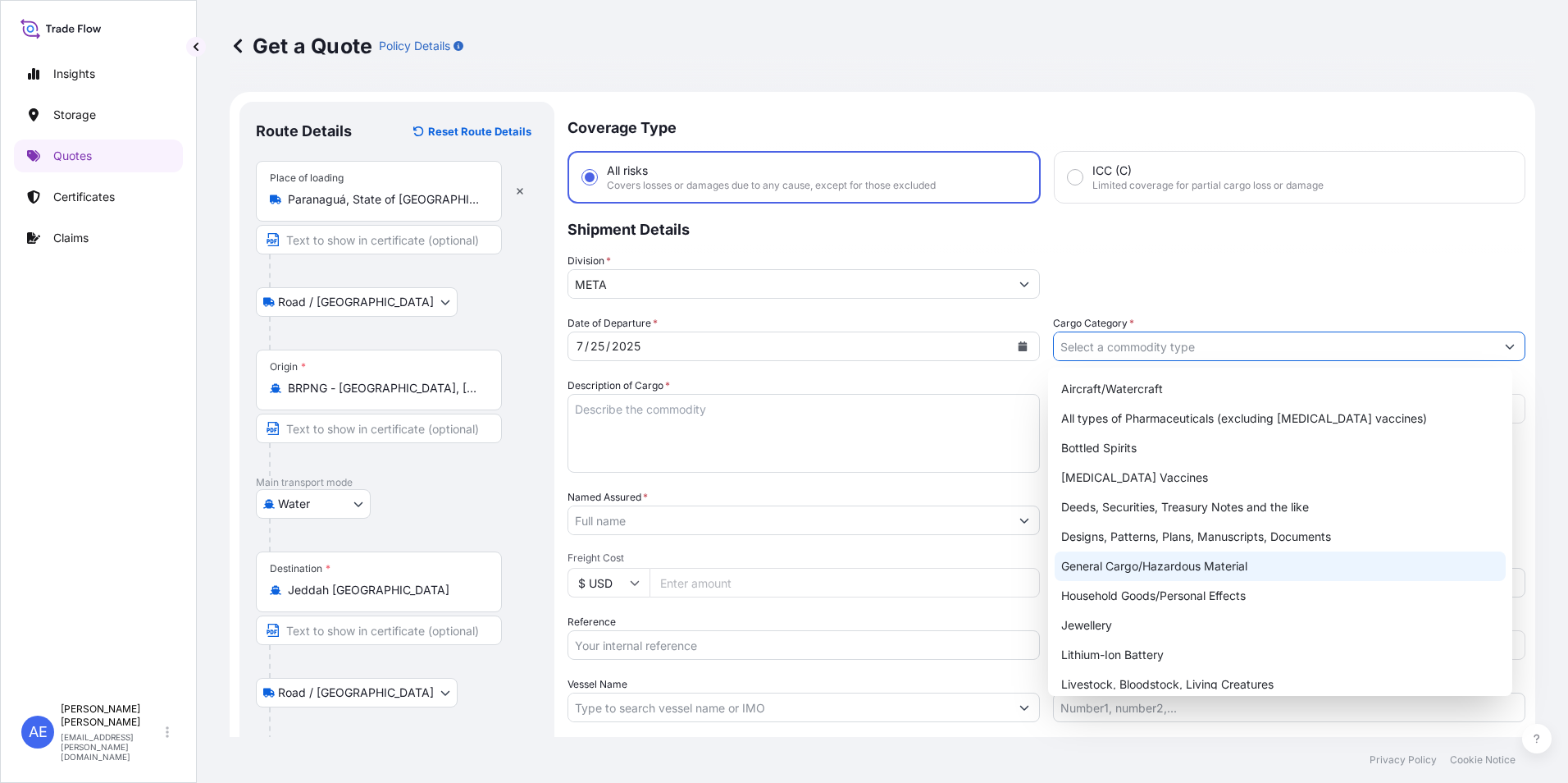
click at [1167, 560] on div "General Cargo/Hazardous Material" at bounding box center [1281, 567] width 452 height 29
type input "General Cargo/Hazardous Material"
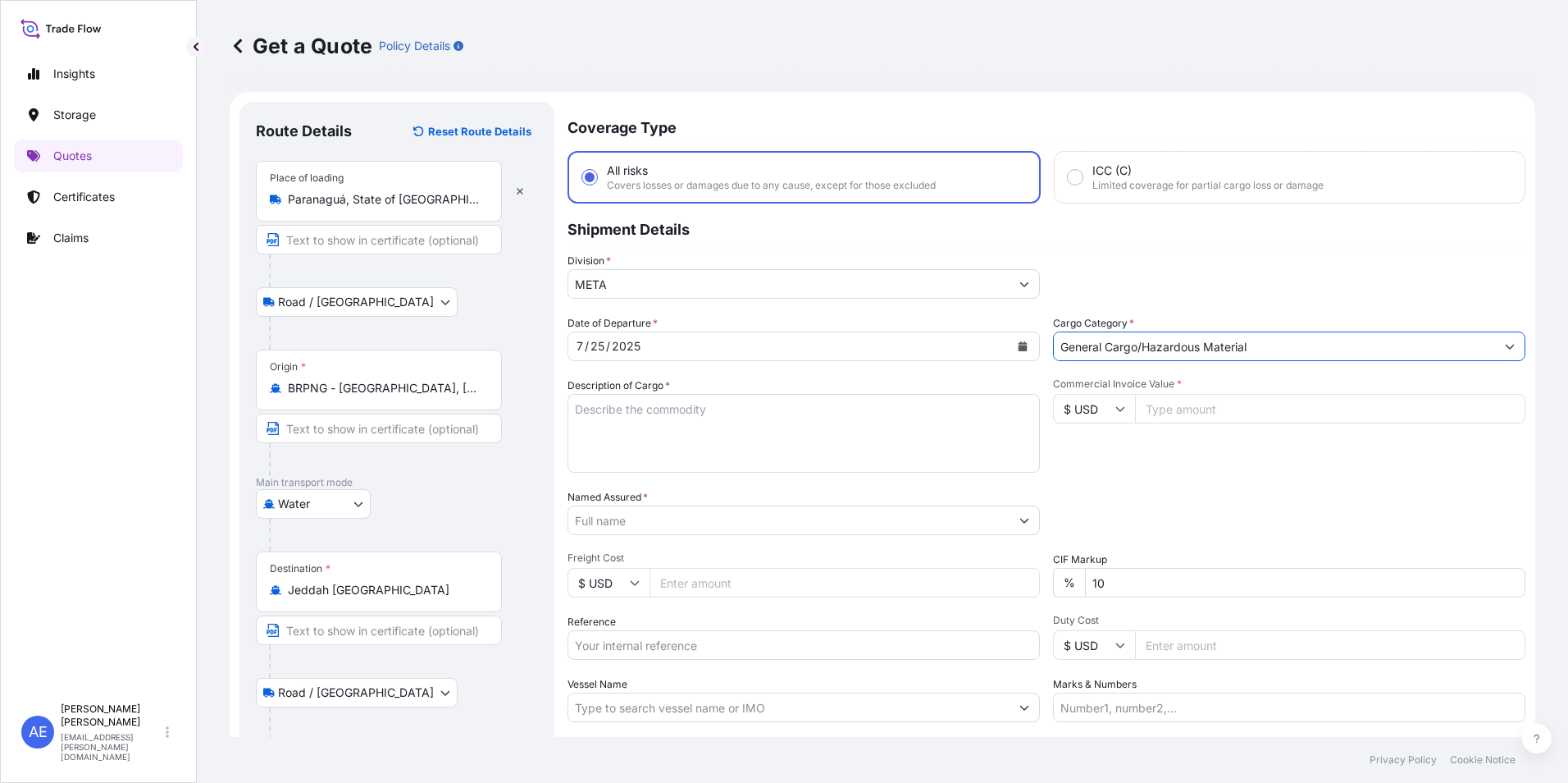
click at [1191, 421] on input "Commercial Invoice Value *" at bounding box center [1330, 409] width 390 height 29
click at [1200, 414] on input "Commercial Invoice Value *" at bounding box center [1330, 409] width 390 height 29
paste input "41175"
type input "41175"
click at [1156, 578] on input "10" at bounding box center [1306, 582] width 440 height 29
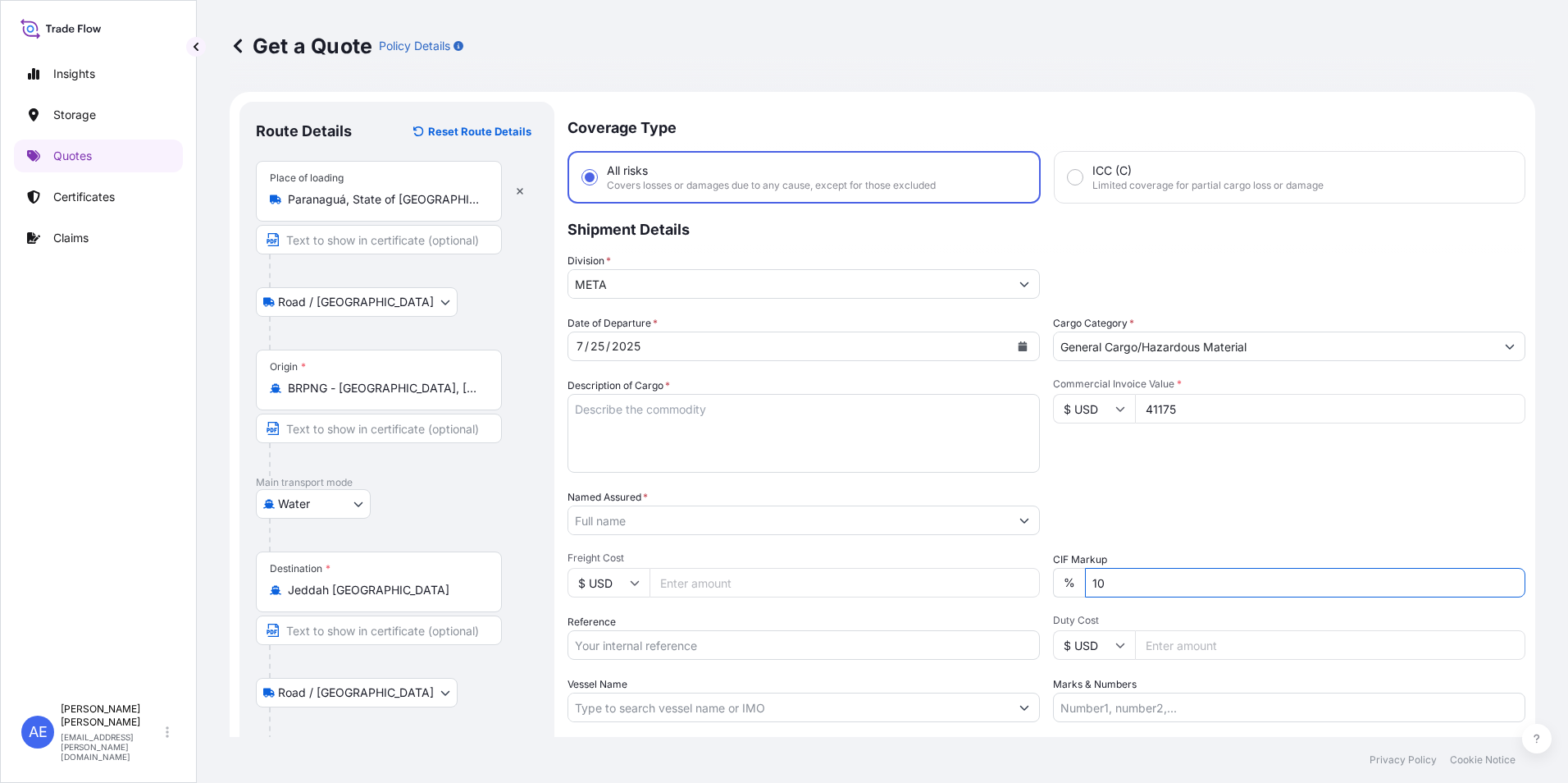
drag, startPoint x: 802, startPoint y: 620, endPoint x: 238, endPoint y: 713, distance: 571.6
click at [566, 658] on form "Route Details Reset Route Details Place of loading [GEOGRAPHIC_DATA], [GEOGRAPH…" at bounding box center [882, 476] width 1306 height 768
type input "0"
click at [626, 455] on textarea "Description of Cargo *" at bounding box center [803, 434] width 472 height 79
paste textarea "FROZEN CHICKEN CUTS - LEG QUARTERS - 15KG"
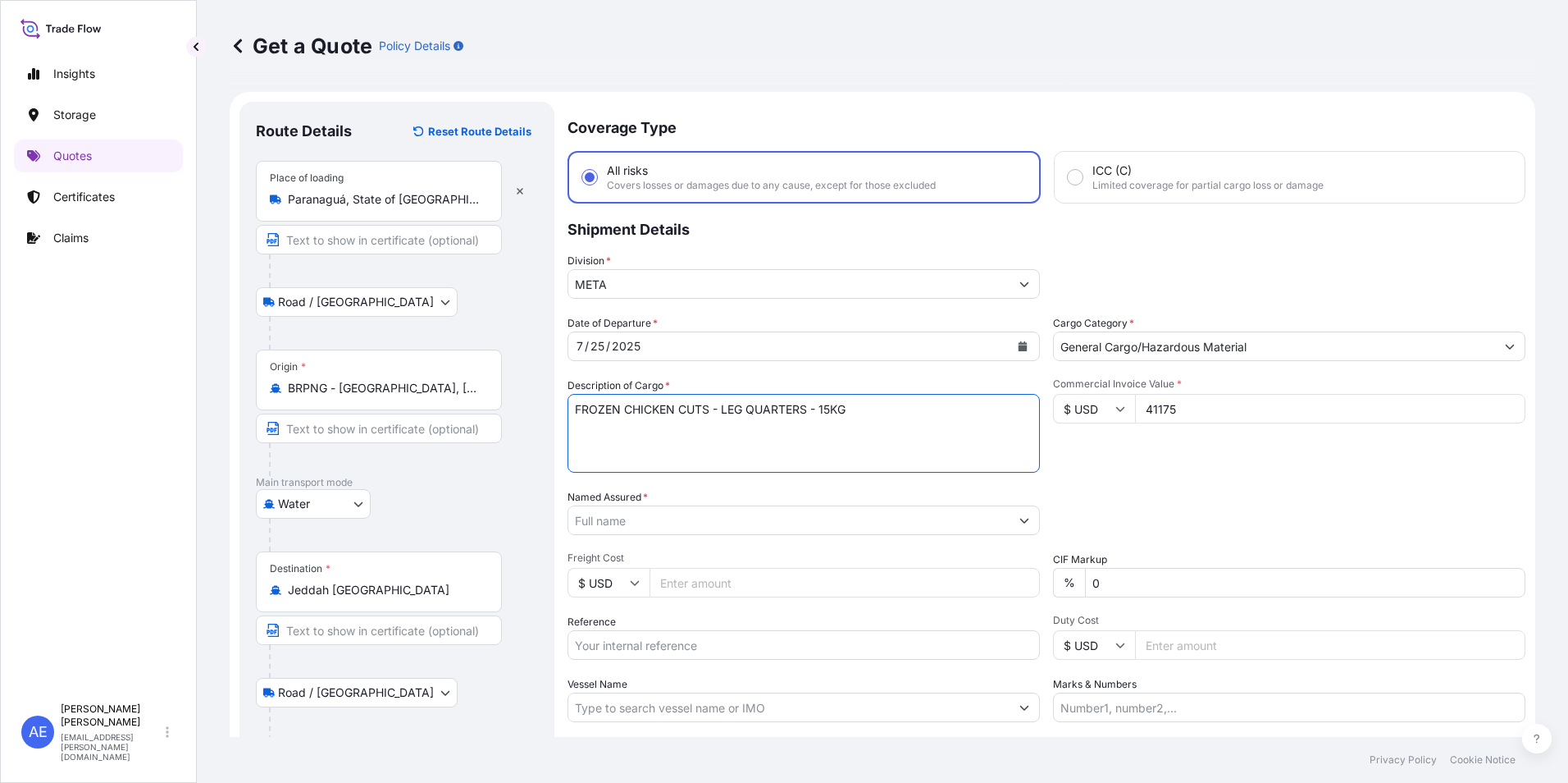
type textarea "FROZEN CHICKEN CUTS - LEG QUARTERS - 15KG"
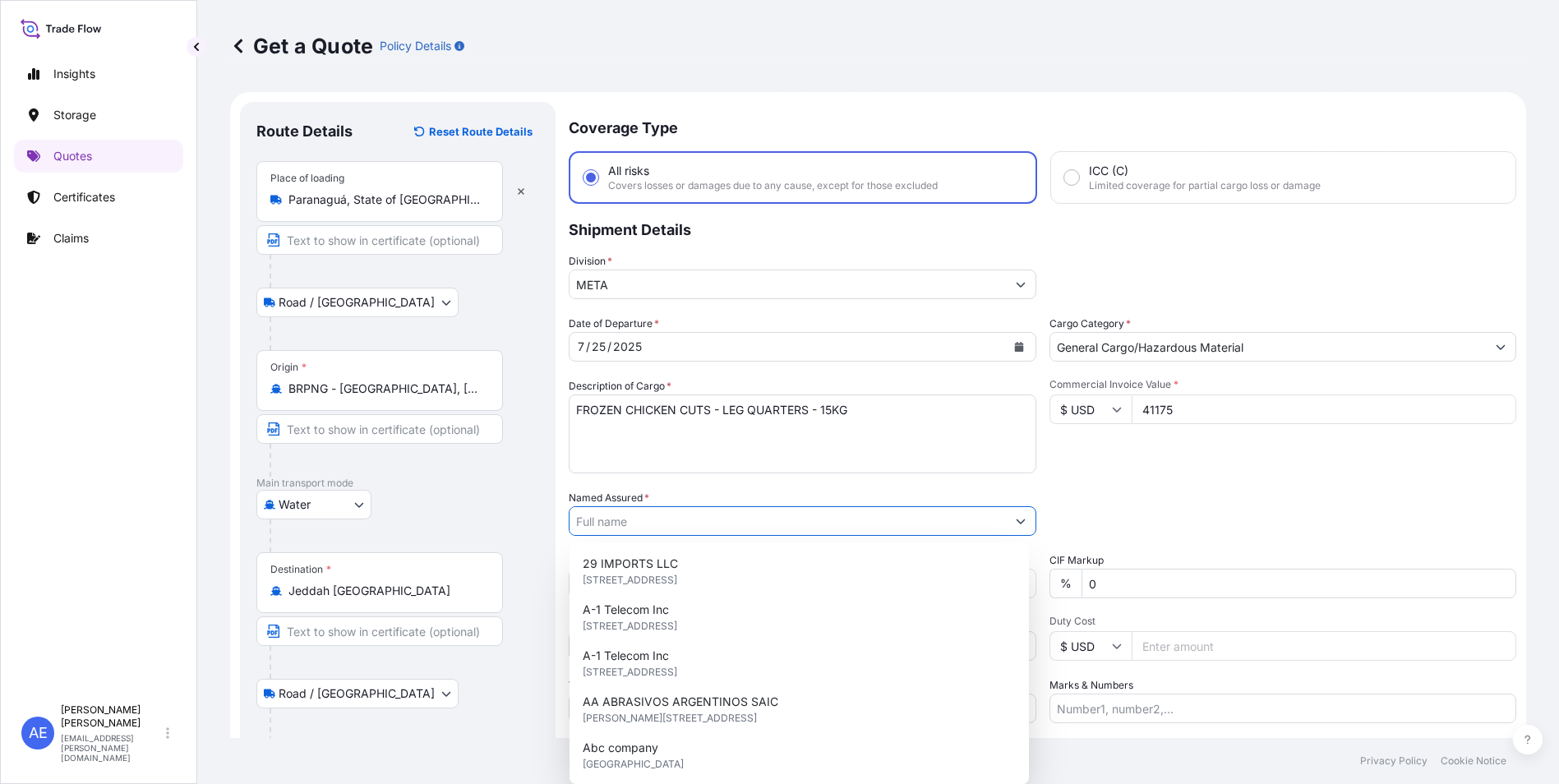
click at [680, 534] on input "Named Assured *" at bounding box center [787, 521] width 436 height 30
paste input "ROYAL FUTURE CO. LTD"
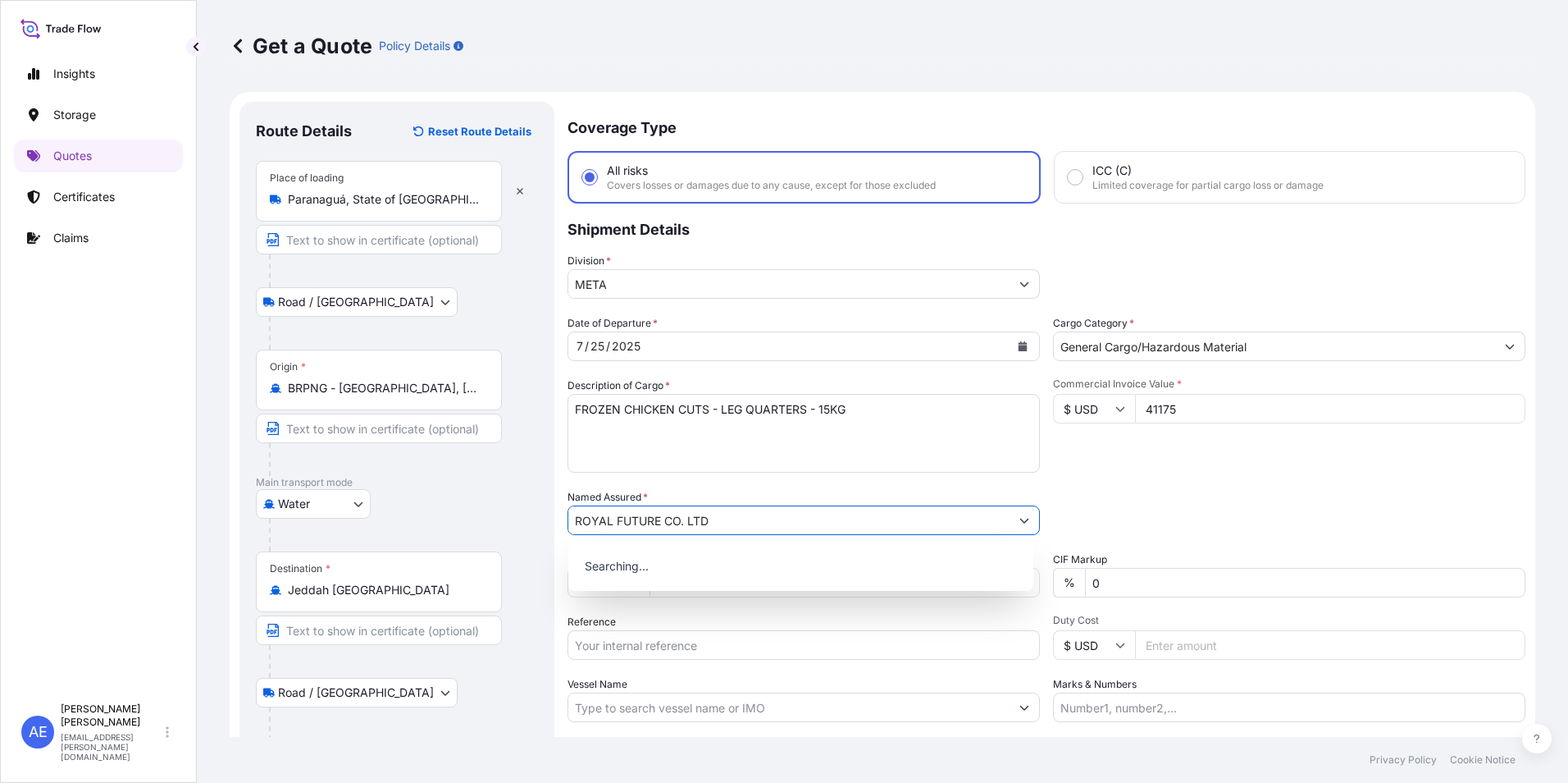
type input "ROYAL FUTURE CO. LTD"
click at [1118, 490] on div "Packing Category Type to search a container mode Please select a primary mode o…" at bounding box center [1289, 512] width 472 height 46
click at [646, 650] on input "Reference" at bounding box center [803, 645] width 472 height 29
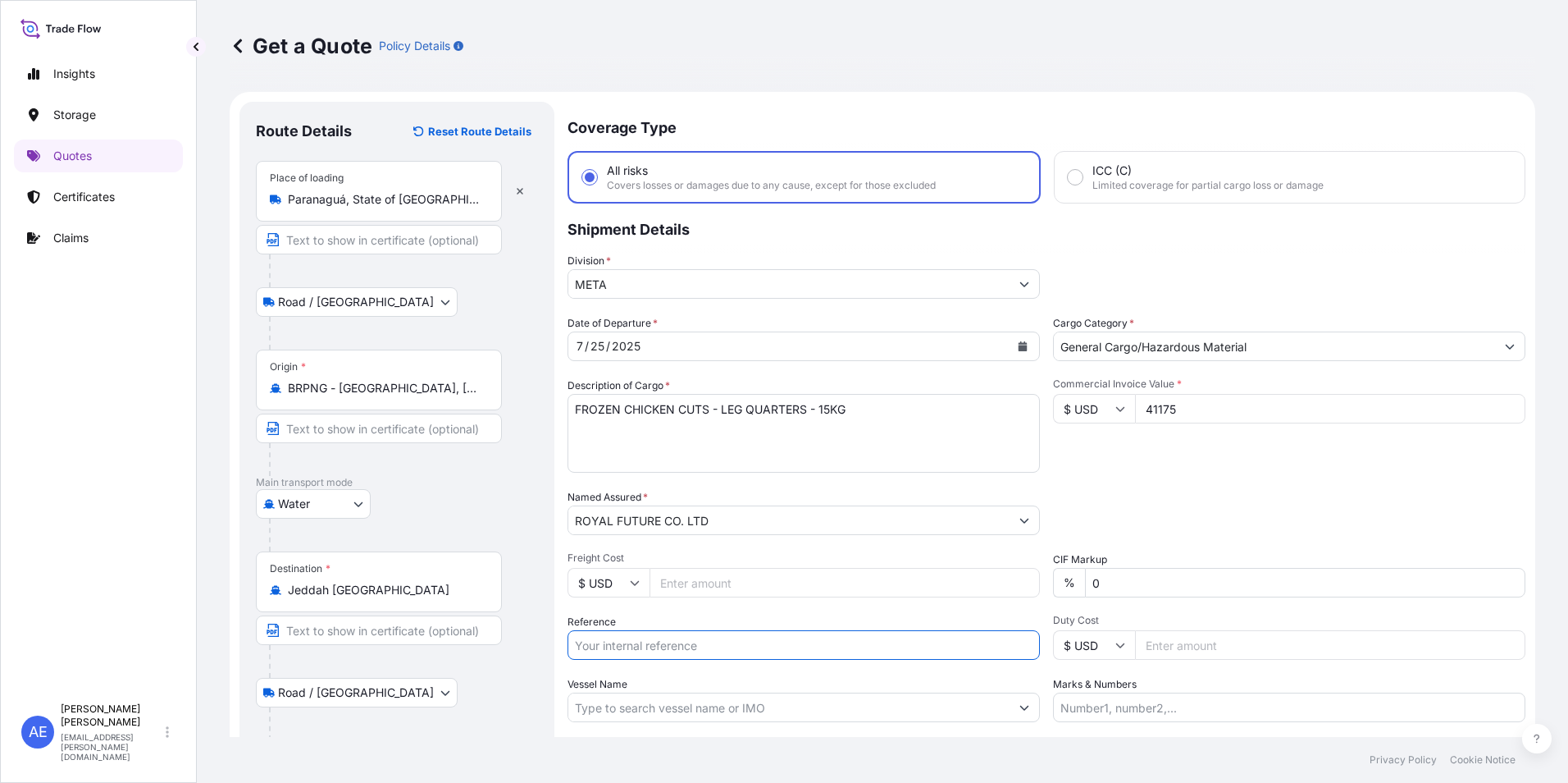
paste input "BL:MAEU256081849 SSLS2944"
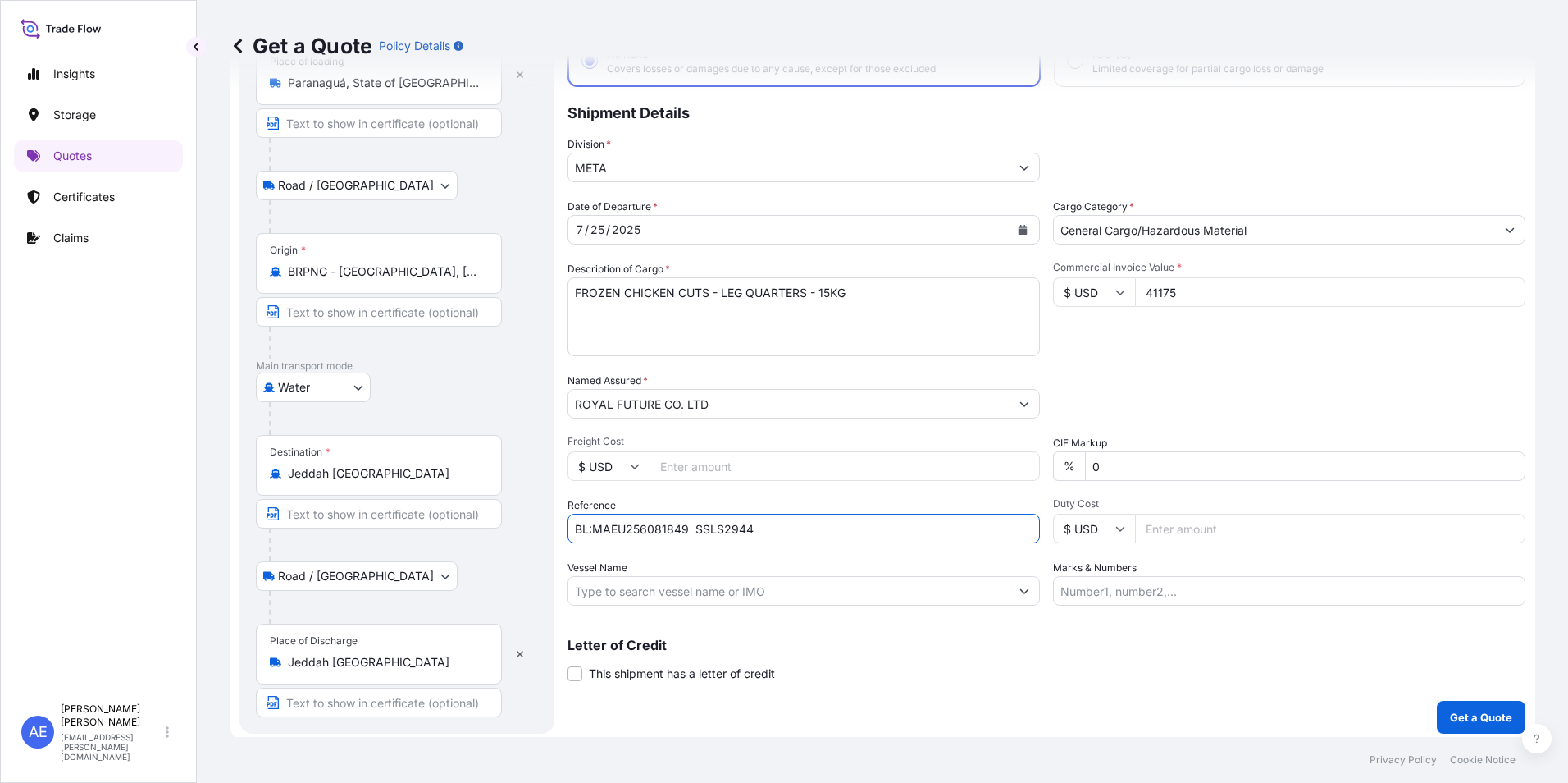
scroll to position [123, 0]
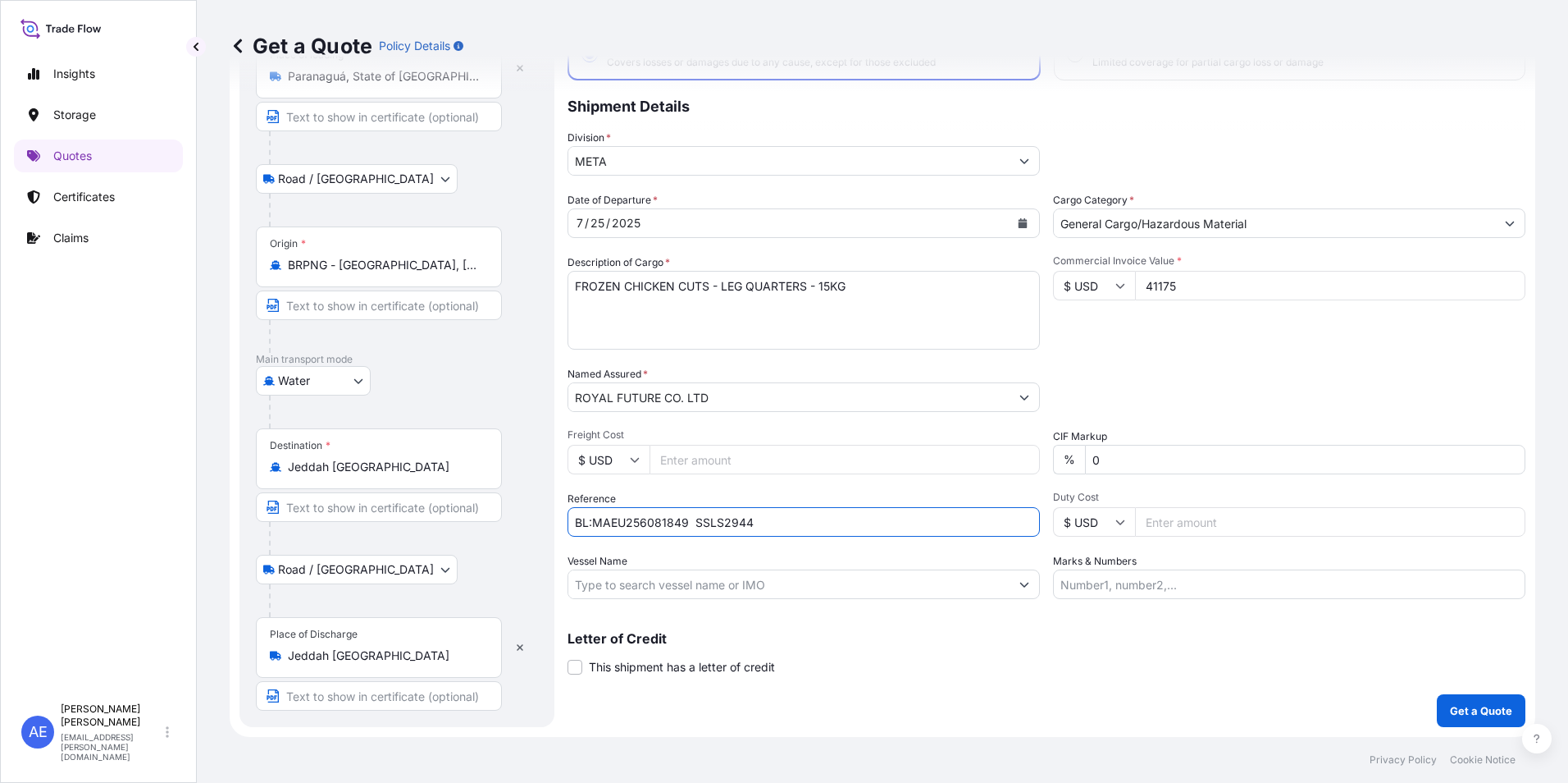
type input "BL:MAEU256081849 SSLS2944"
click at [1437, 715] on button "Get a Quote" at bounding box center [1481, 711] width 88 height 33
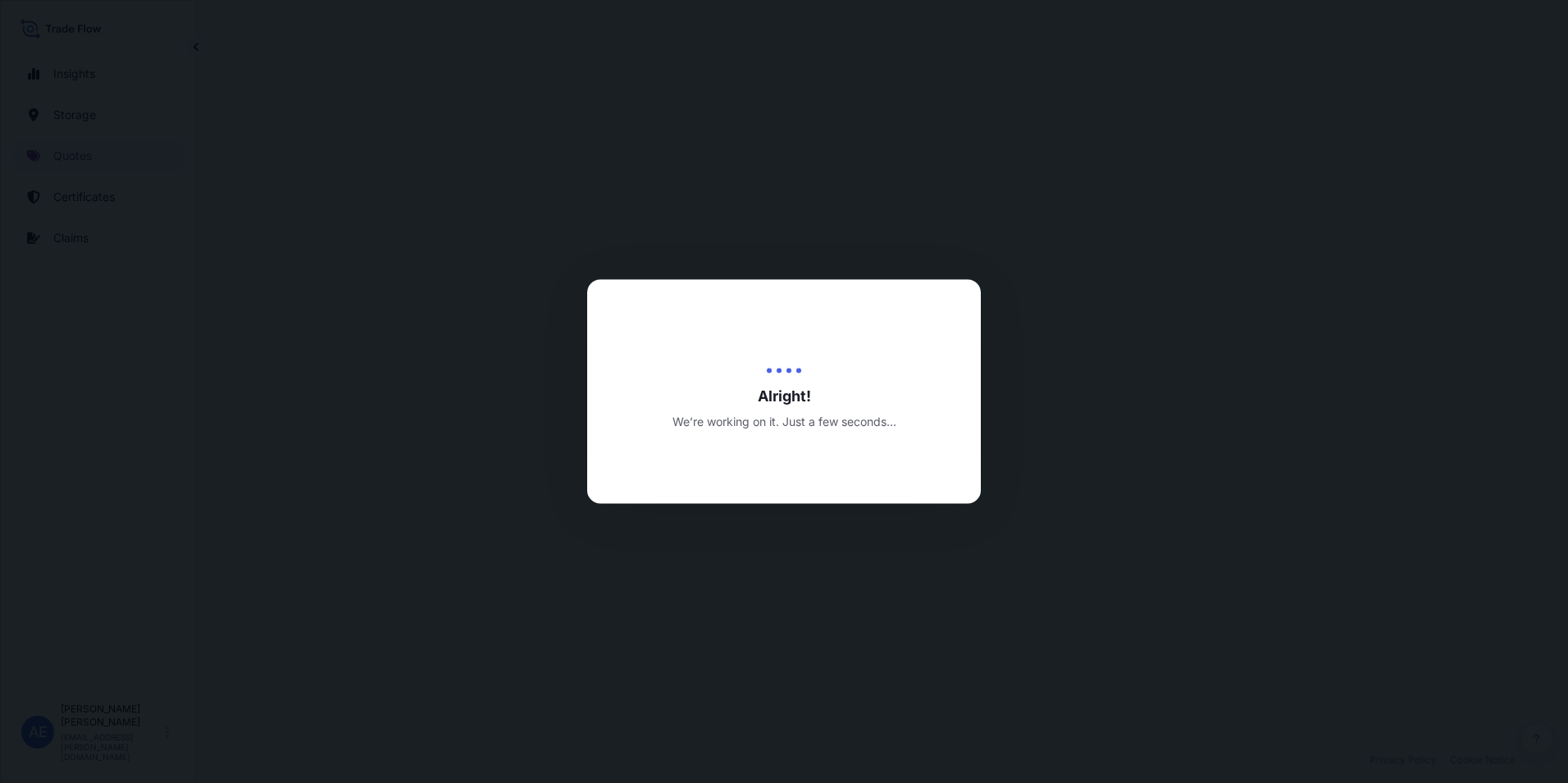
select select "Road / [GEOGRAPHIC_DATA]"
select select "Water"
select select "Road / [GEOGRAPHIC_DATA]"
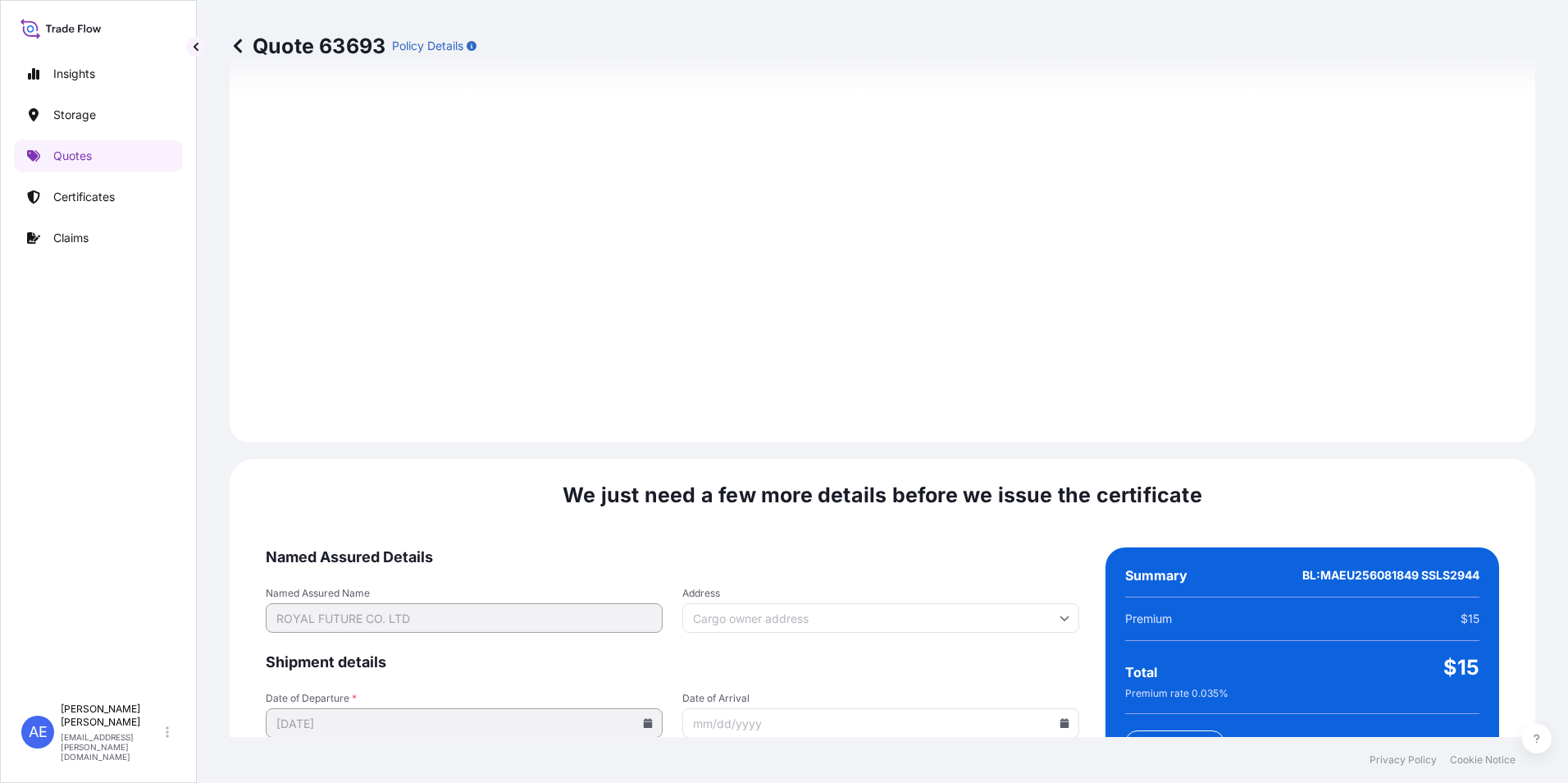
scroll to position [2442, 0]
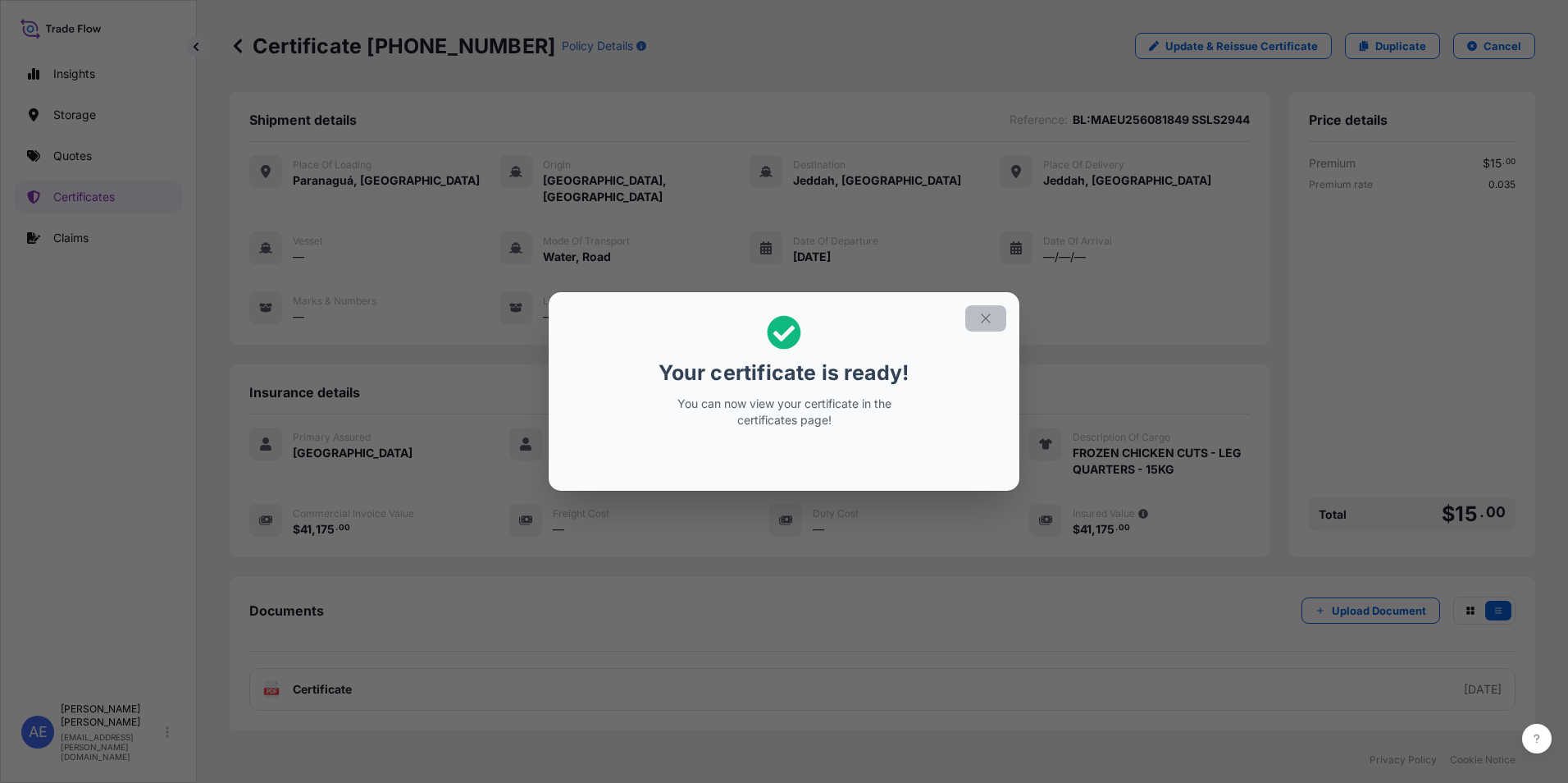
click at [985, 324] on icon "button" at bounding box center [986, 319] width 15 height 15
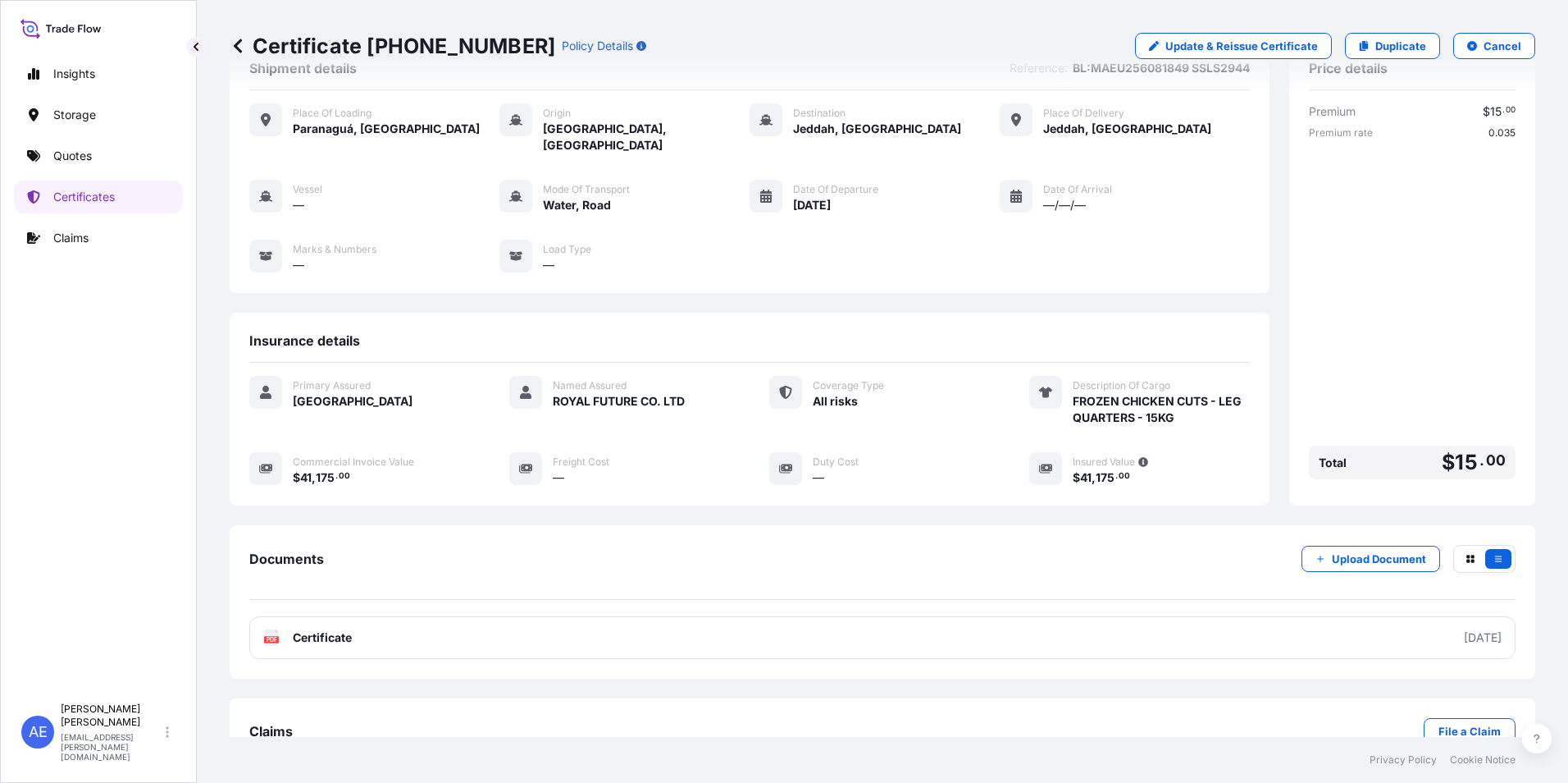
scroll to position [79, 0]
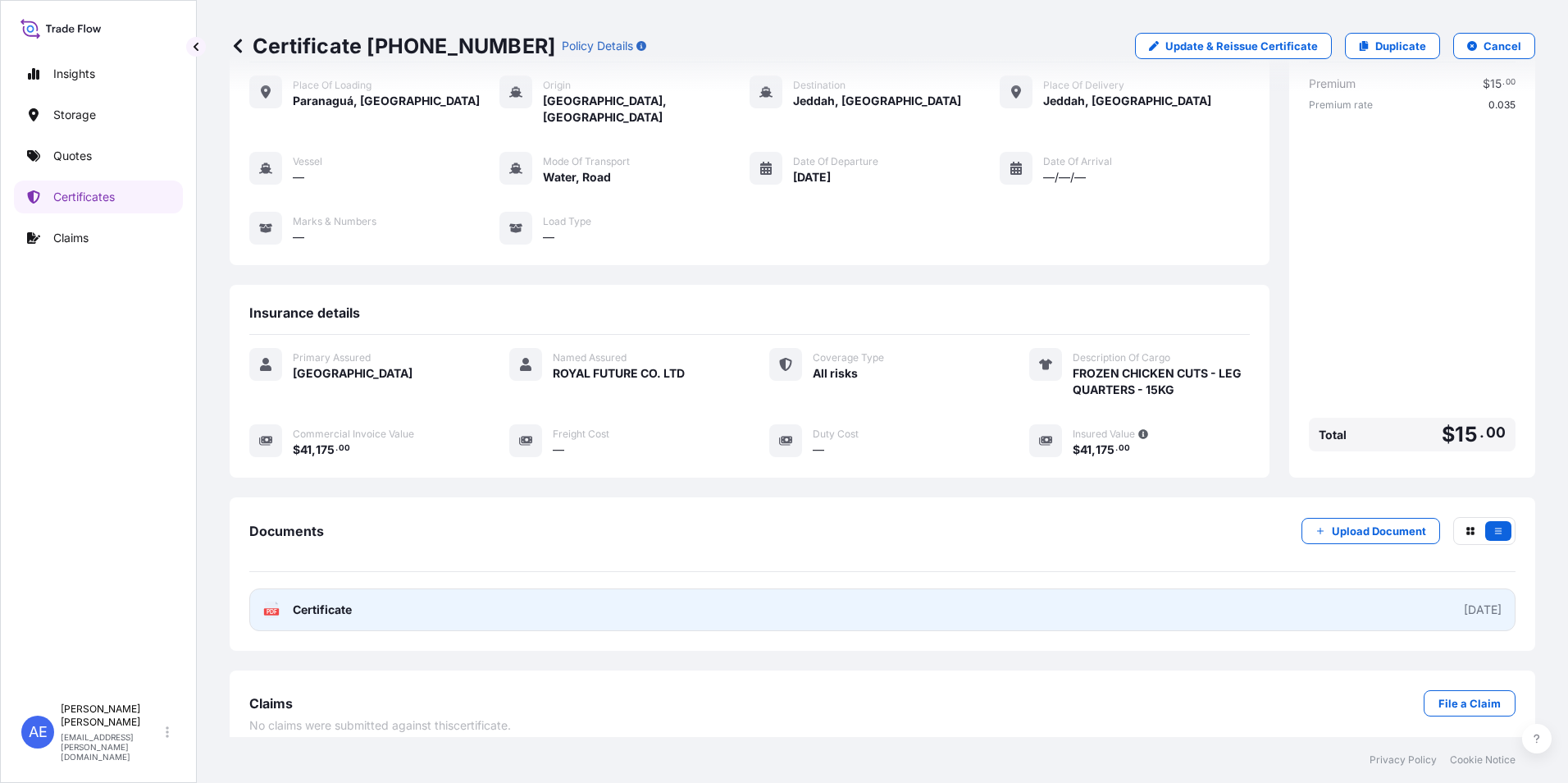
click at [357, 601] on link "PDF Certificate [DATE]" at bounding box center [882, 610] width 1266 height 42
